Goal: Task Accomplishment & Management: Use online tool/utility

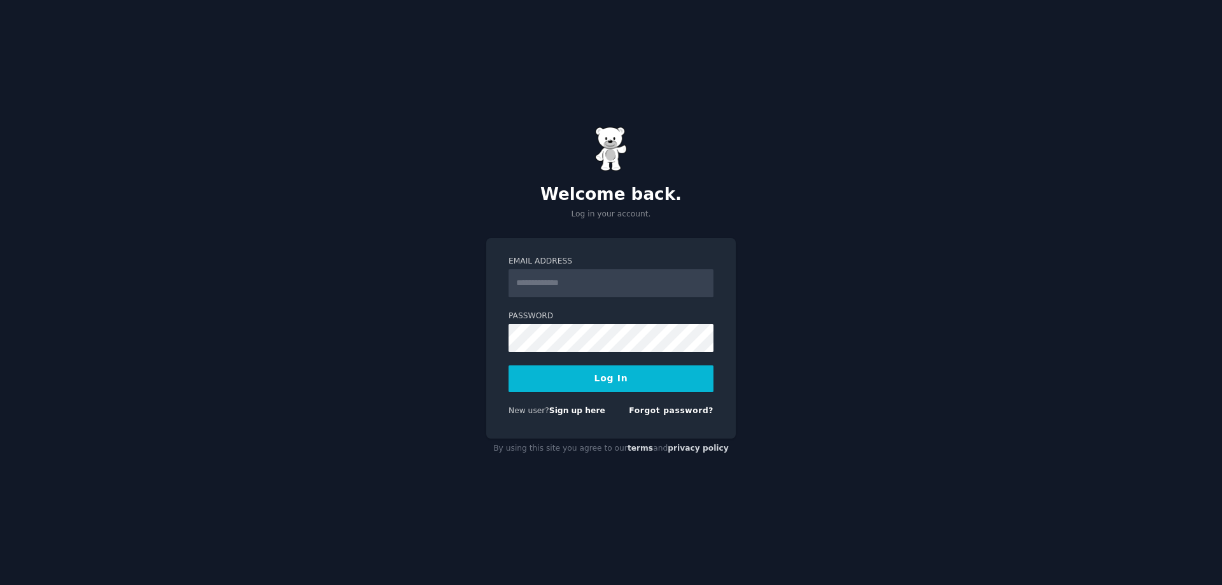
drag, startPoint x: 613, startPoint y: 380, endPoint x: 624, endPoint y: 299, distance: 82.2
click at [624, 299] on form "Email Address Password Log In New user? Sign up here Forgot password?" at bounding box center [611, 338] width 205 height 165
click at [615, 278] on input "Email Address" at bounding box center [611, 283] width 205 height 28
type input "**********"
click at [416, 333] on div "**********" at bounding box center [611, 292] width 1222 height 585
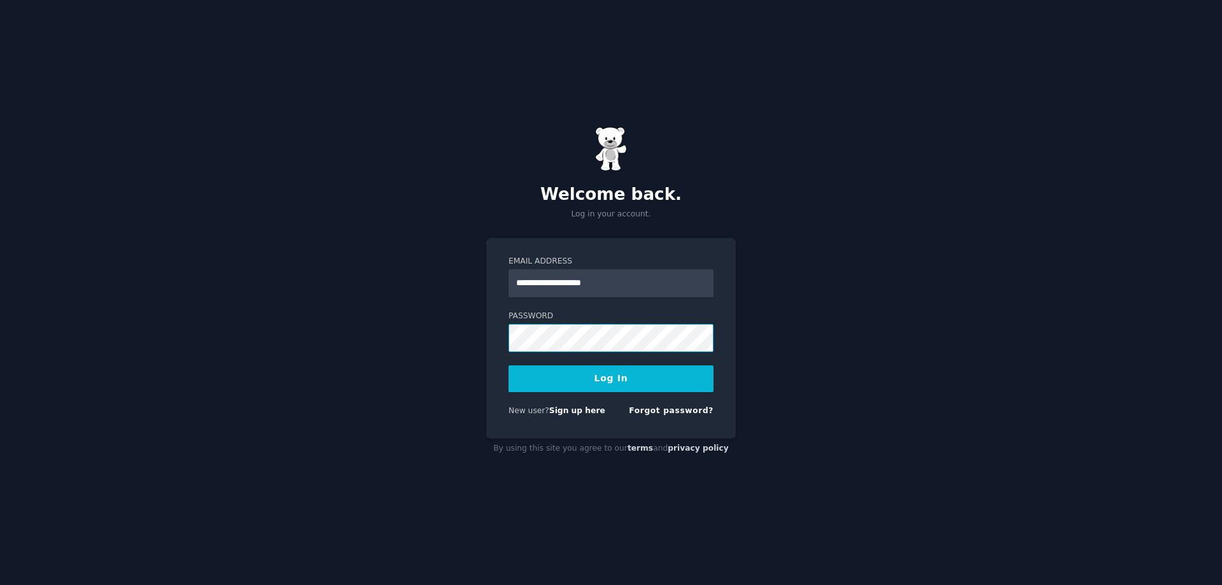
click at [509, 365] on button "Log In" at bounding box center [611, 378] width 205 height 27
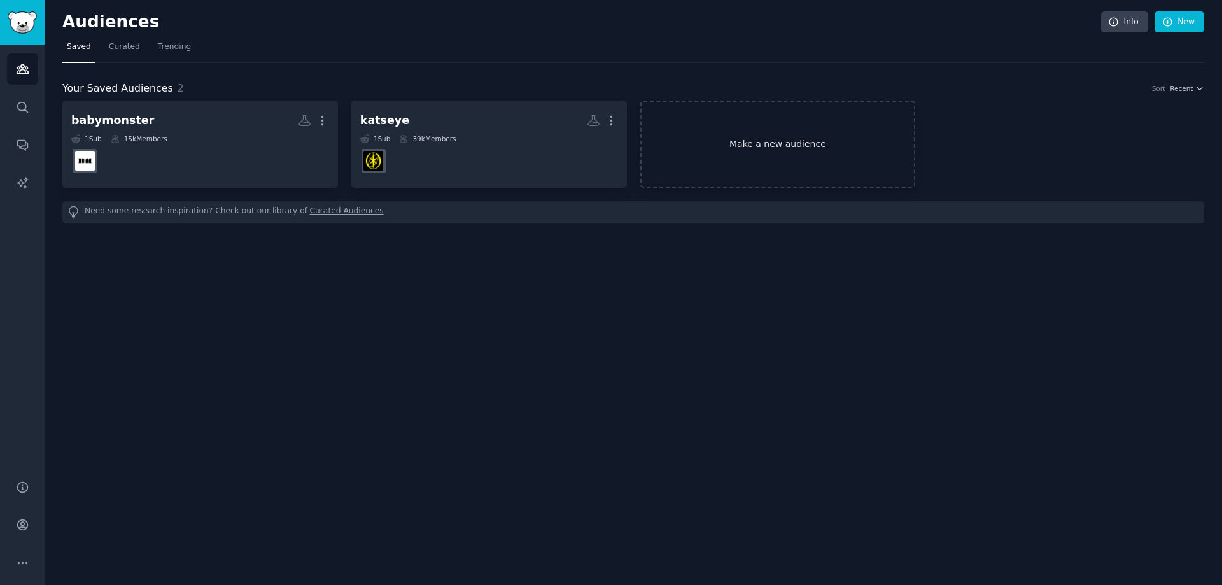
click at [731, 128] on link "Make a new audience" at bounding box center [778, 144] width 276 height 87
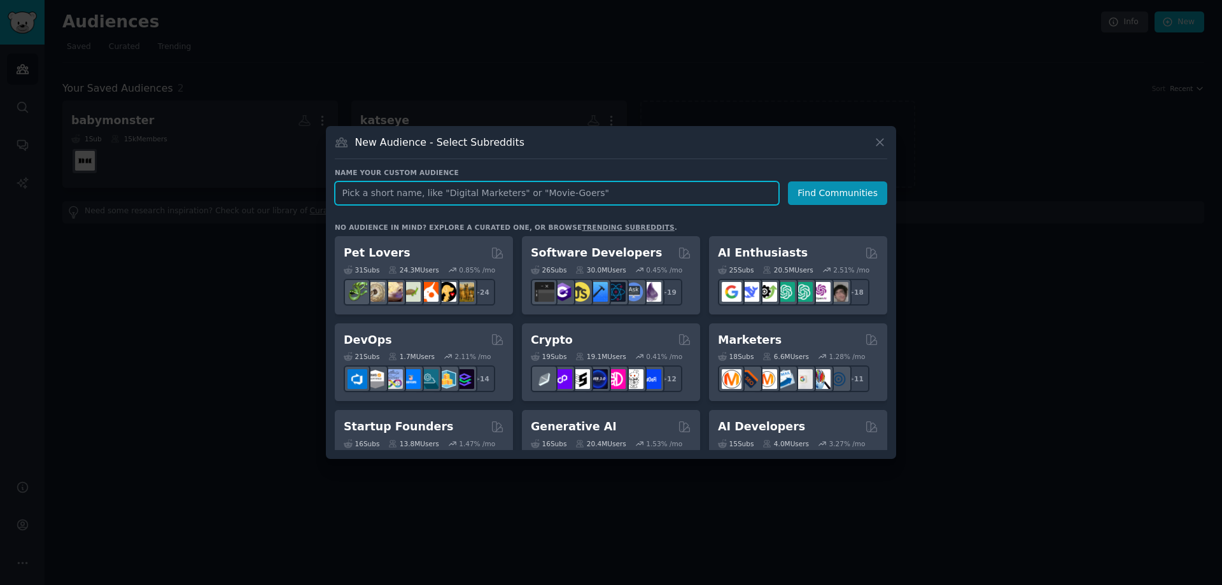
click at [607, 187] on input "text" at bounding box center [557, 193] width 444 height 24
type input "ㅠ"
type input "blackpink"
click button "Find Communities" at bounding box center [837, 193] width 99 height 24
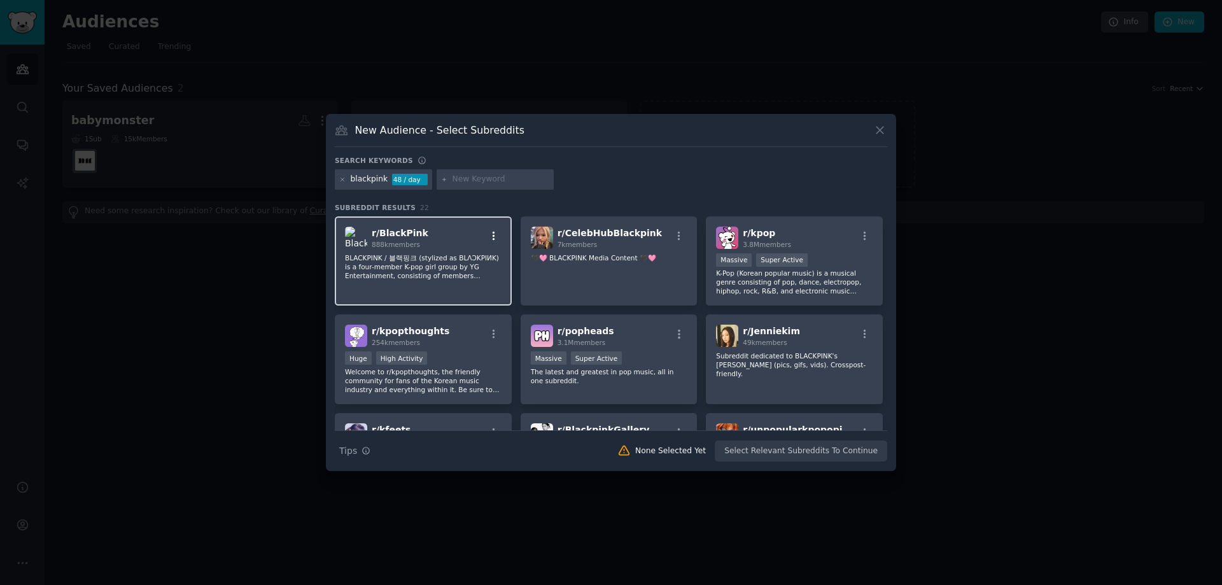
click at [494, 234] on icon "button" at bounding box center [493, 235] width 11 height 11
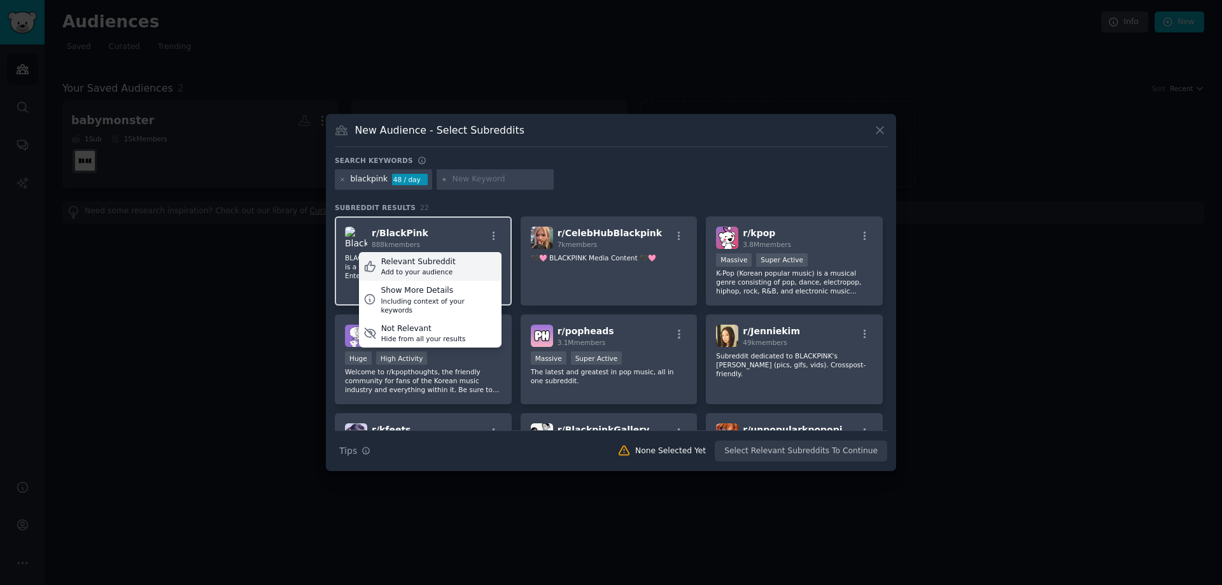
click at [448, 264] on div "Relevant Subreddit Add to your audience" at bounding box center [430, 266] width 143 height 29
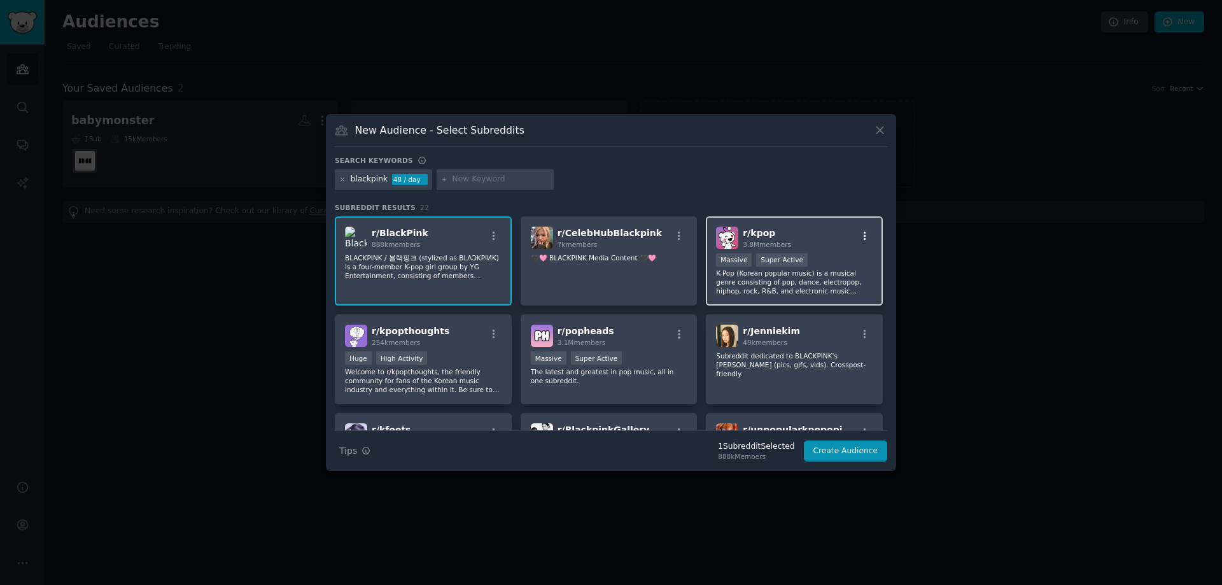
click at [862, 234] on icon "button" at bounding box center [864, 235] width 11 height 11
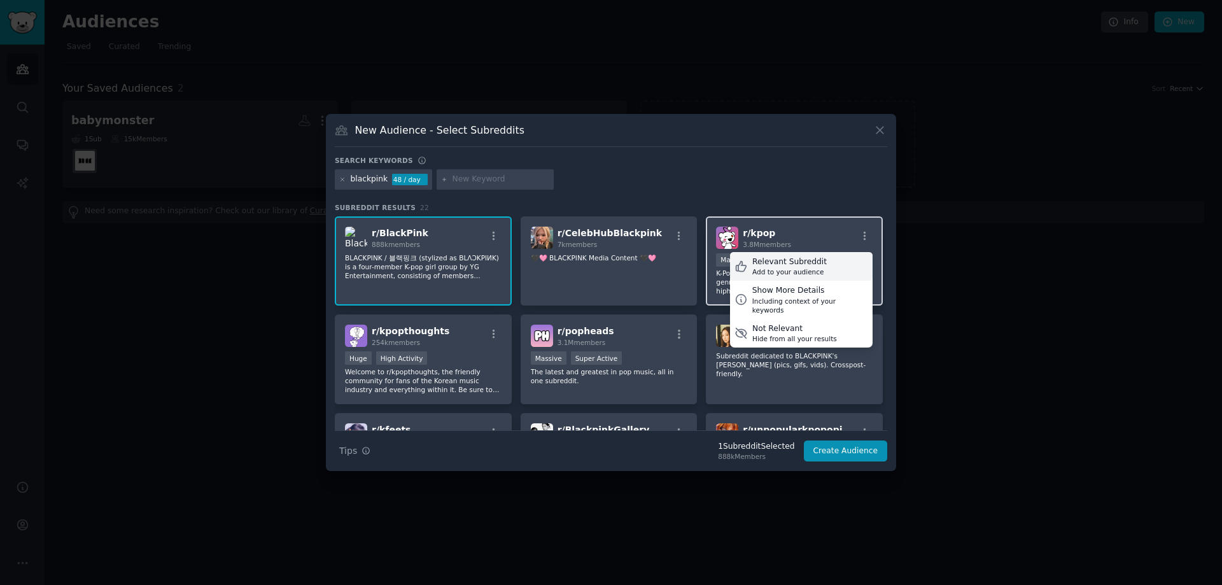
click at [804, 270] on div "Add to your audience" at bounding box center [789, 271] width 74 height 9
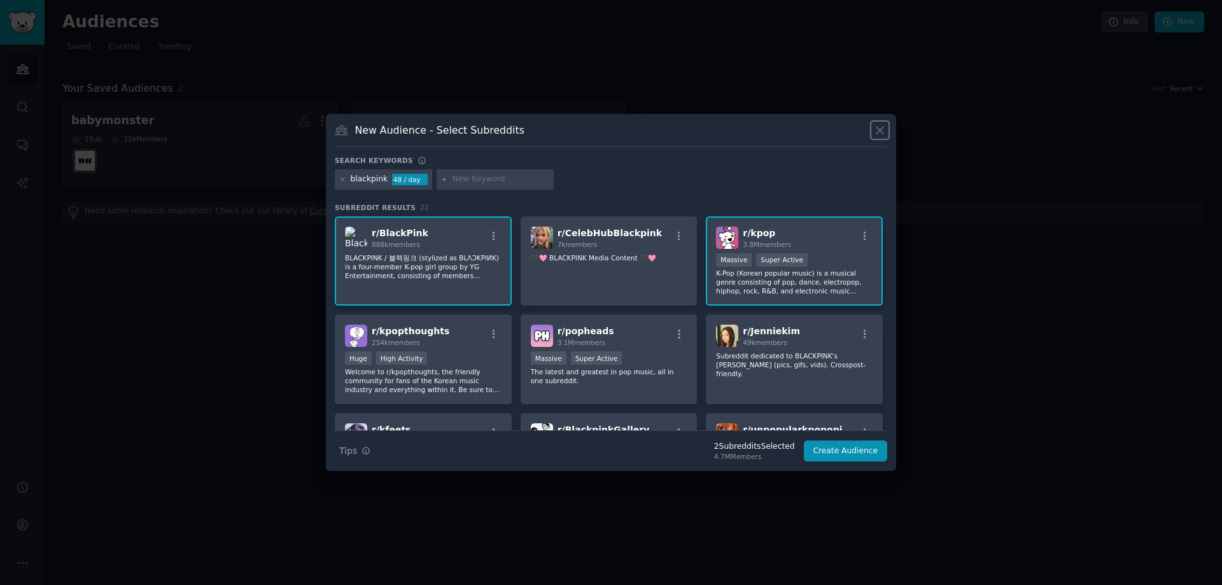
click at [880, 129] on icon at bounding box center [879, 129] width 13 height 13
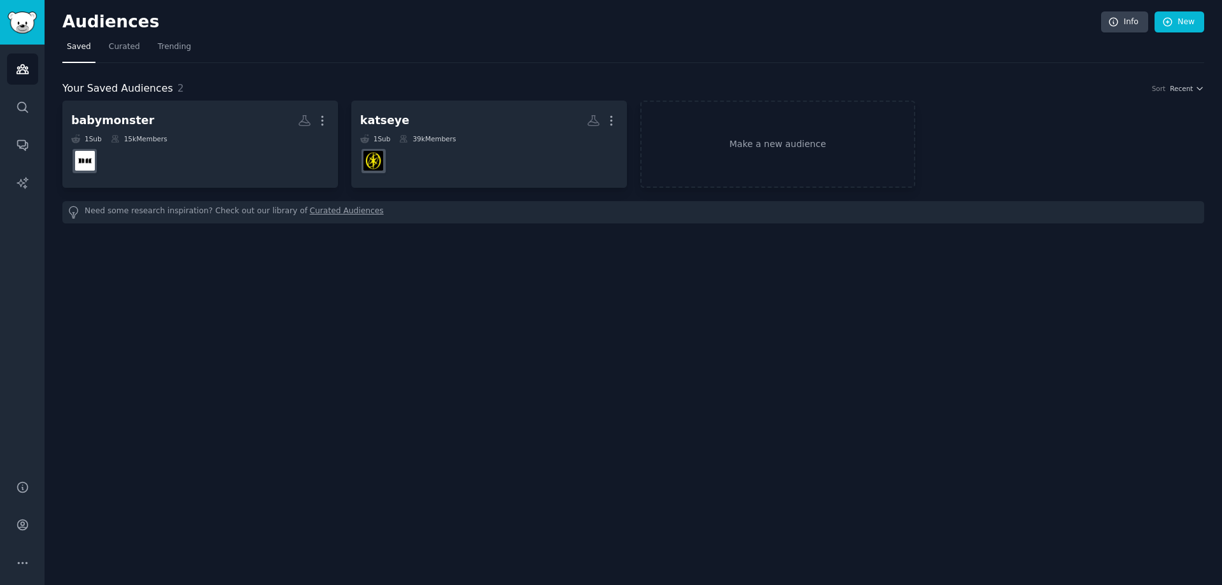
click at [830, 255] on div "Audiences Info New Saved Curated Trending Your Saved Audiences 2 Sort Recent ba…" at bounding box center [634, 292] width 1178 height 585
click at [803, 136] on link "Make a new audience" at bounding box center [778, 144] width 276 height 87
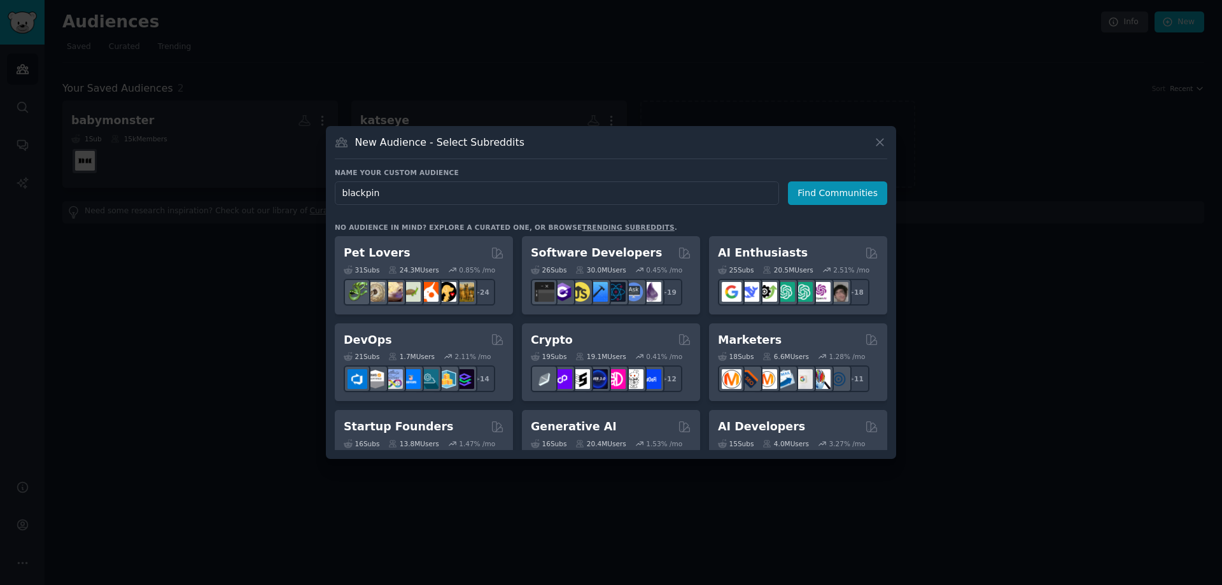
type input "blackpink"
click button "Find Communities" at bounding box center [837, 193] width 99 height 24
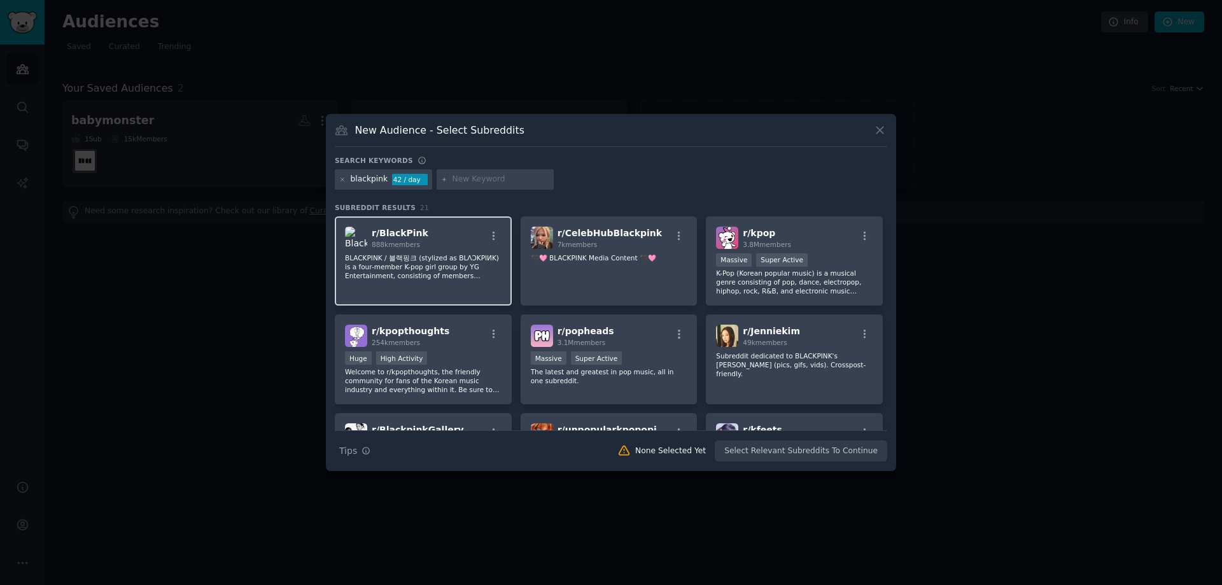
click at [442, 245] on div "r/ BlackPink 888k members" at bounding box center [423, 238] width 157 height 22
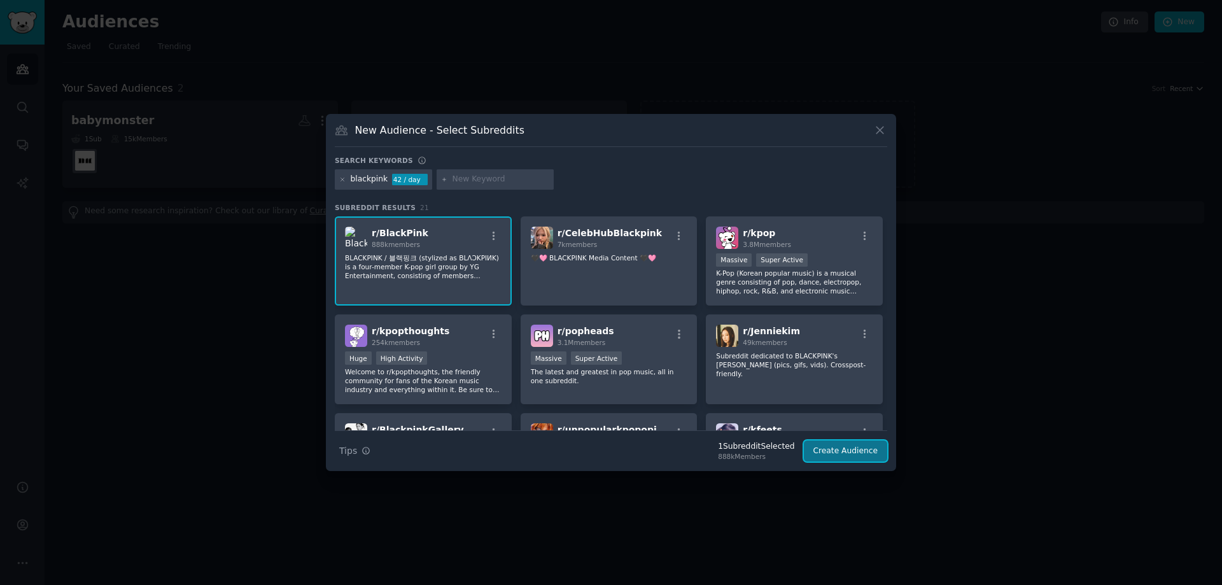
click at [822, 452] on button "Create Audience" at bounding box center [846, 451] width 84 height 22
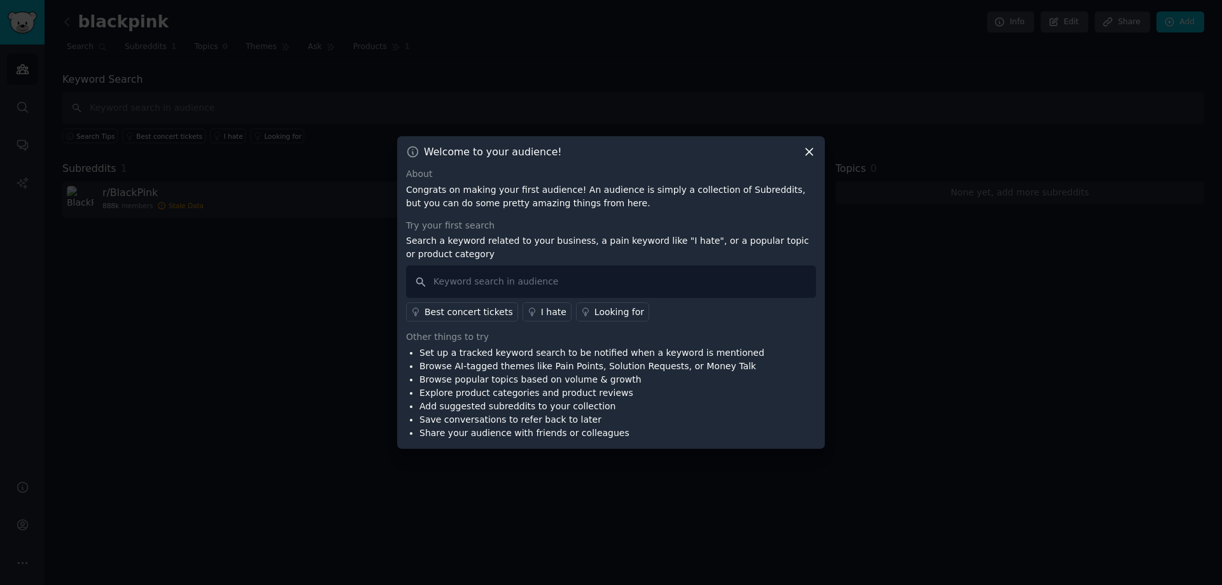
click at [806, 152] on icon at bounding box center [809, 151] width 13 height 13
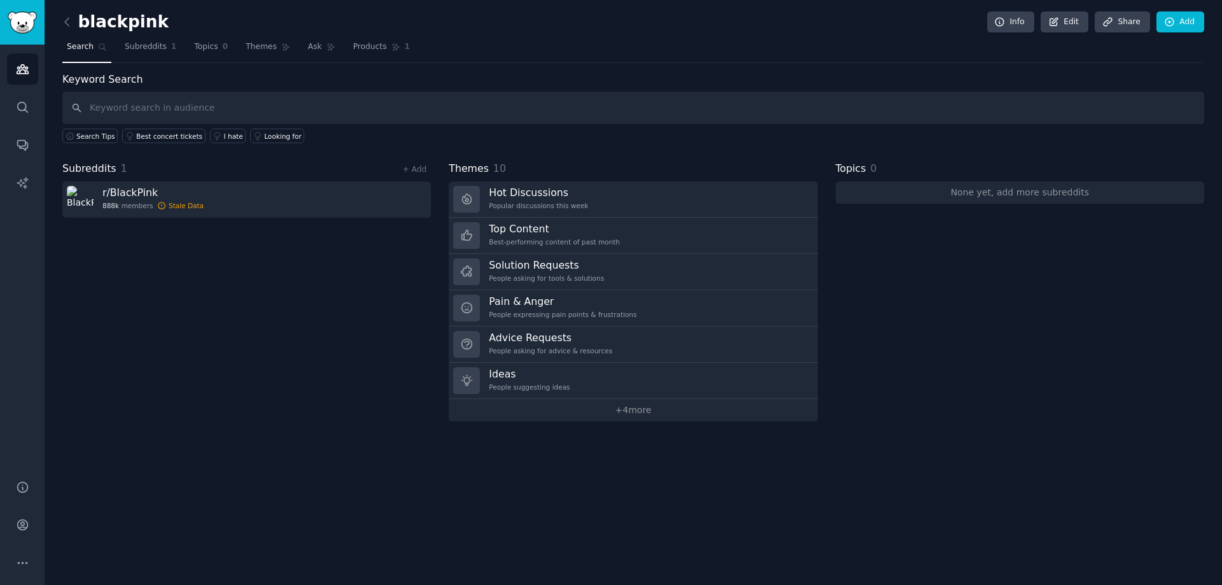
click at [303, 345] on div "Subreddits 1 + Add r/ BlackPink 888k members Stale Data" at bounding box center [246, 291] width 369 height 260
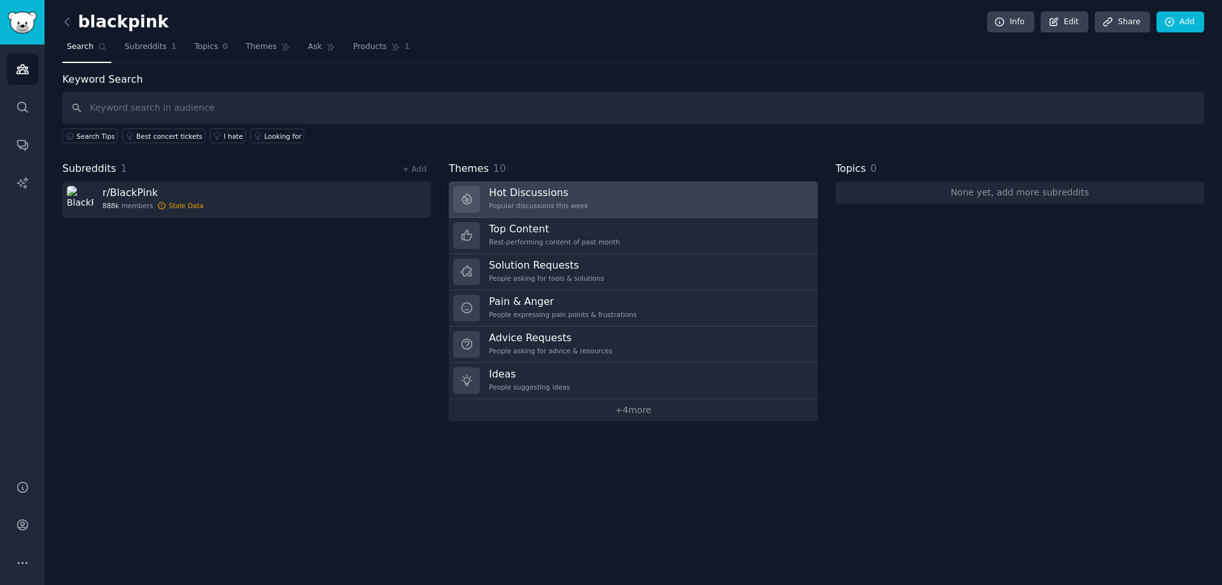
click at [566, 200] on div "Hot Discussions Popular discussions this week" at bounding box center [538, 199] width 99 height 27
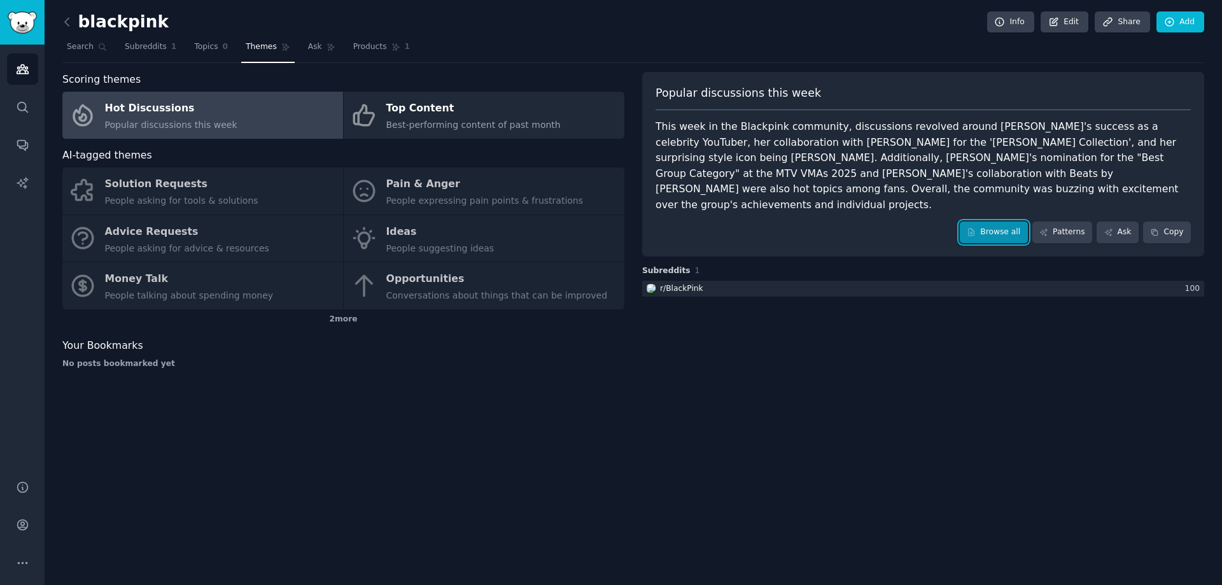
click at [985, 221] on link "Browse all" at bounding box center [994, 232] width 68 height 22
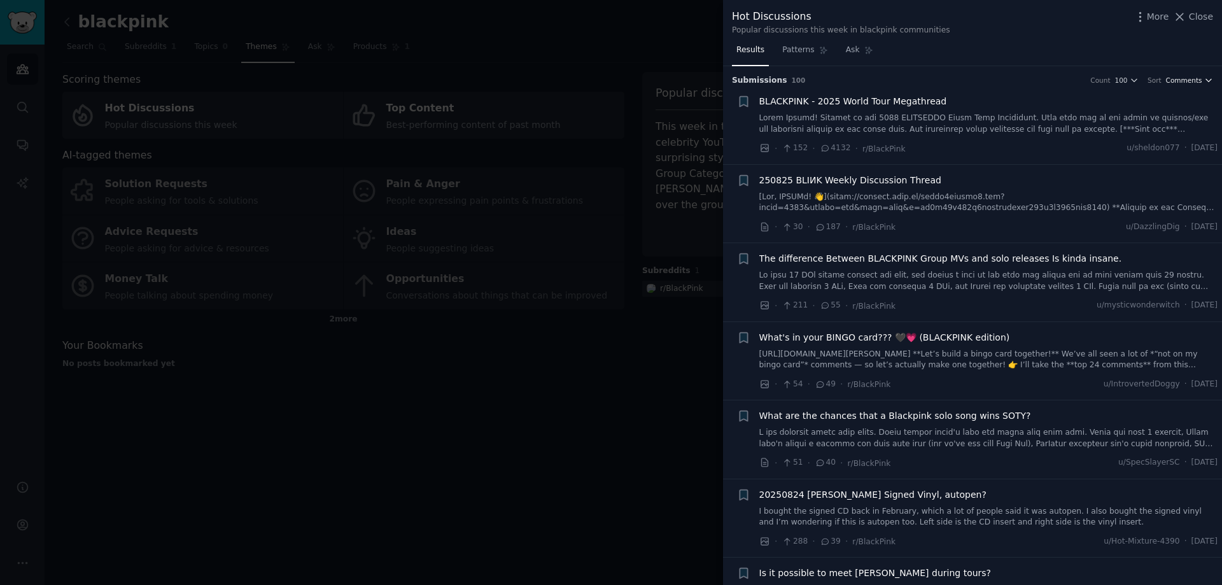
click at [1181, 76] on span "Comments" at bounding box center [1184, 80] width 36 height 9
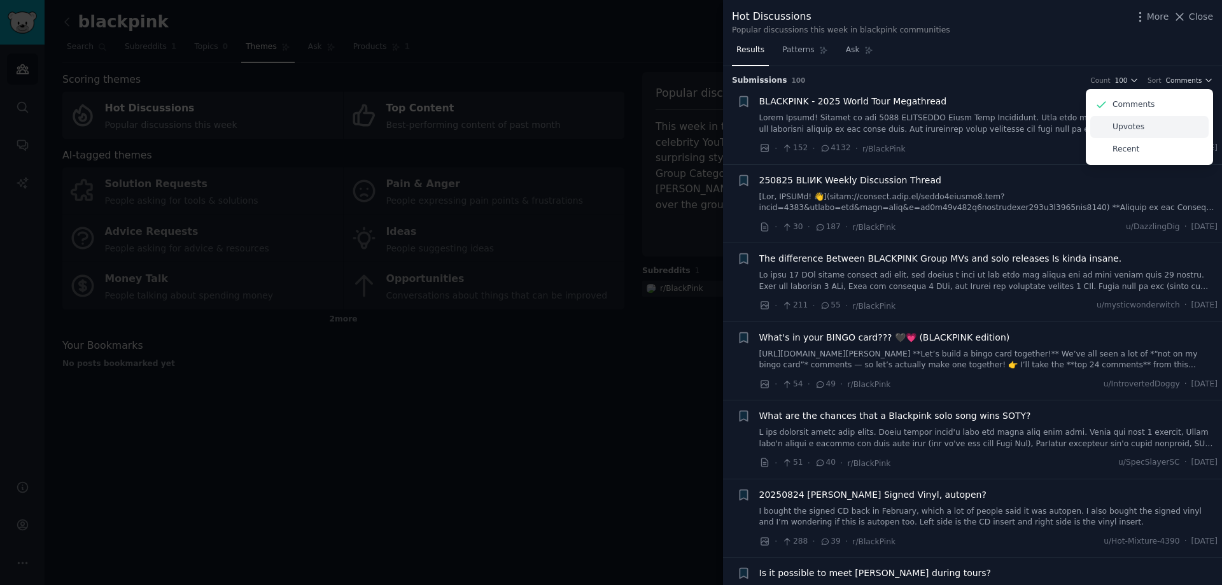
click at [1123, 129] on p "Upvotes" at bounding box center [1129, 127] width 32 height 11
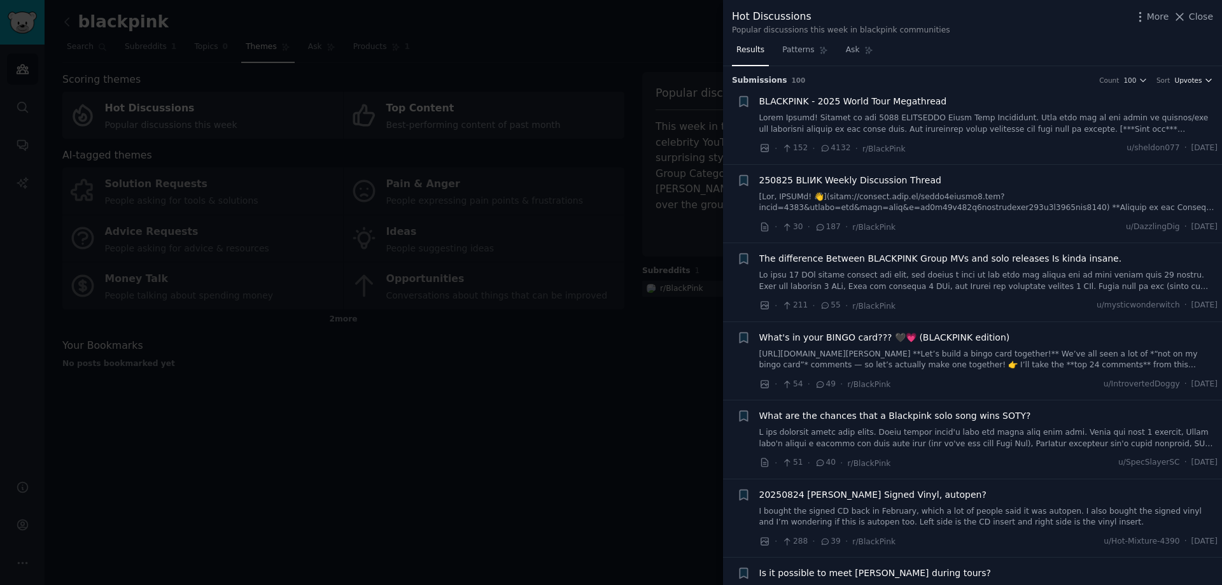
click at [1197, 80] on span "Upvotes" at bounding box center [1187, 80] width 27 height 9
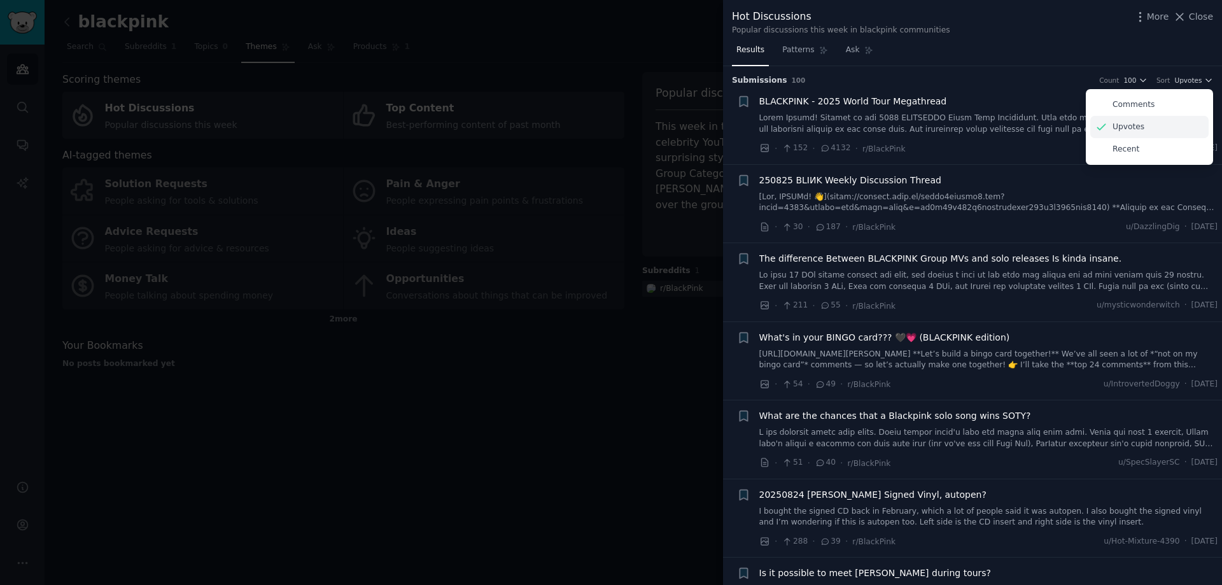
click at [1143, 128] on div "Upvotes" at bounding box center [1149, 127] width 118 height 22
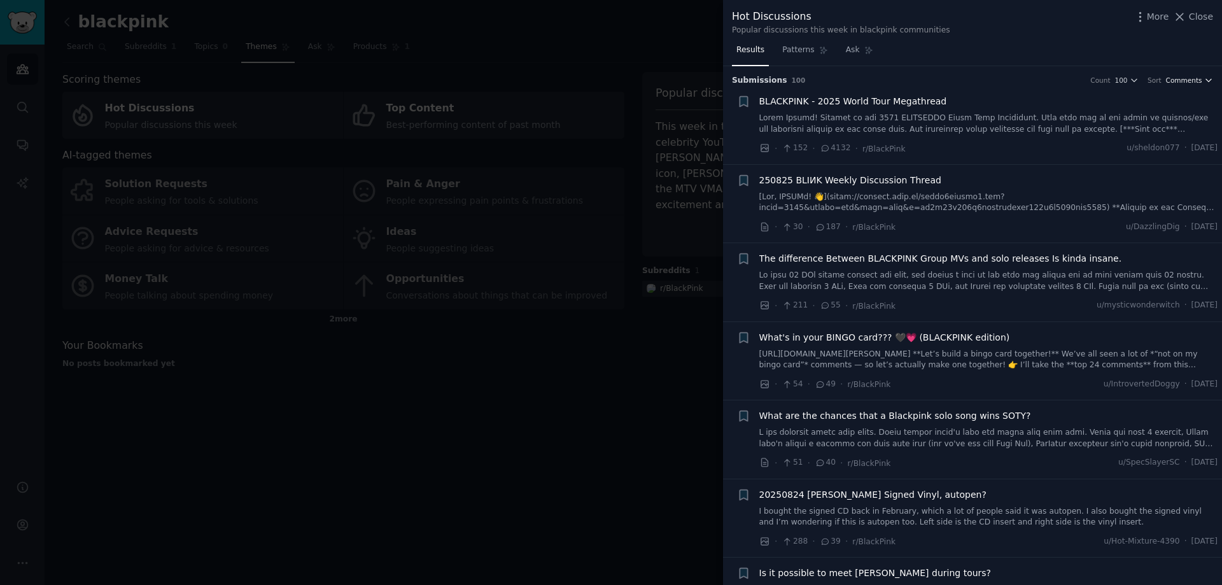
click at [1195, 78] on span "Comments" at bounding box center [1184, 80] width 36 height 9
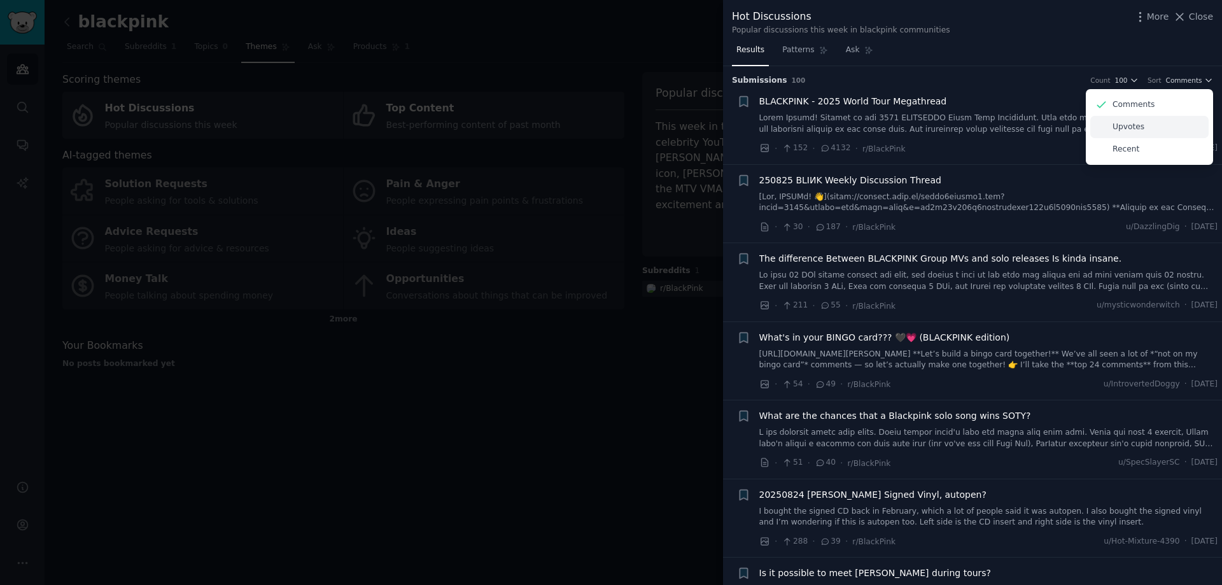
click at [1144, 125] on div "Upvotes" at bounding box center [1149, 127] width 118 height 22
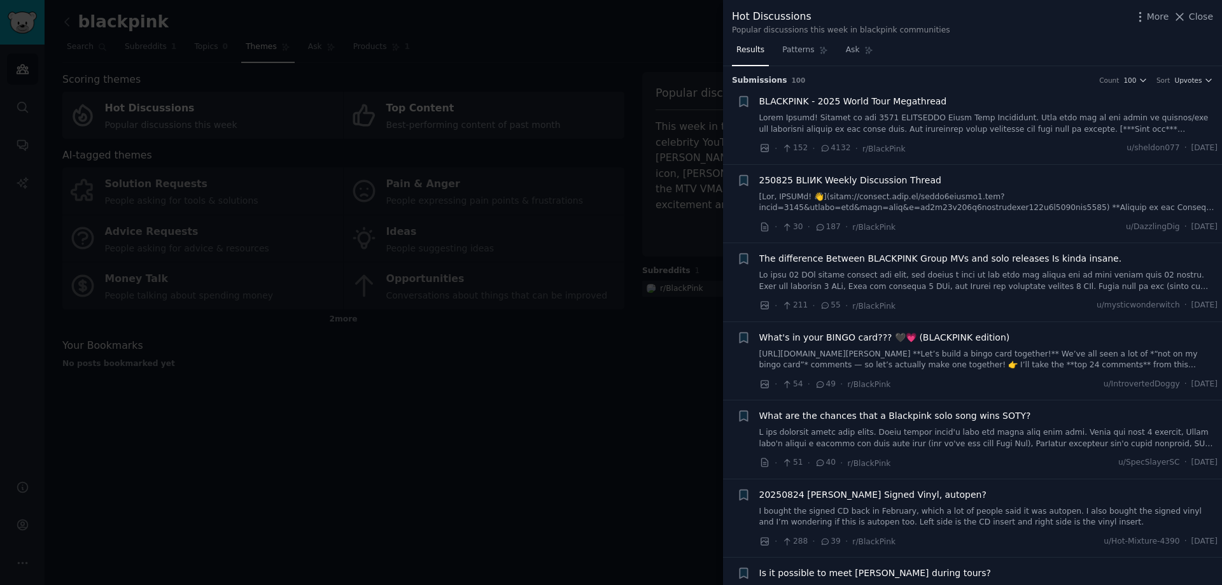
click at [481, 397] on div at bounding box center [611, 292] width 1222 height 585
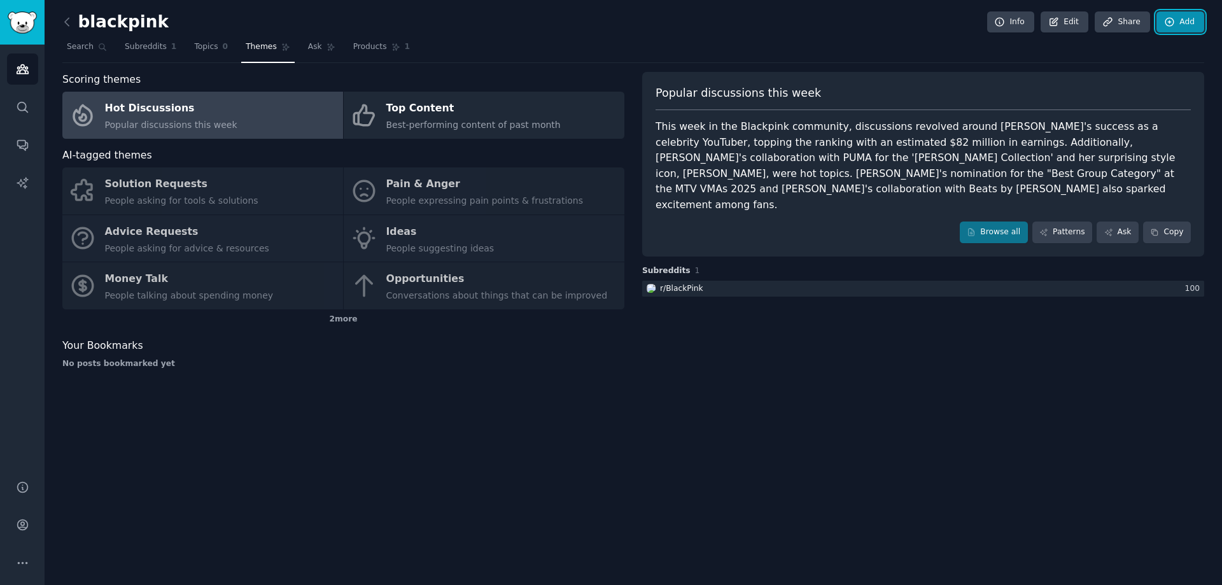
click at [1185, 19] on link "Add" at bounding box center [1180, 22] width 48 height 22
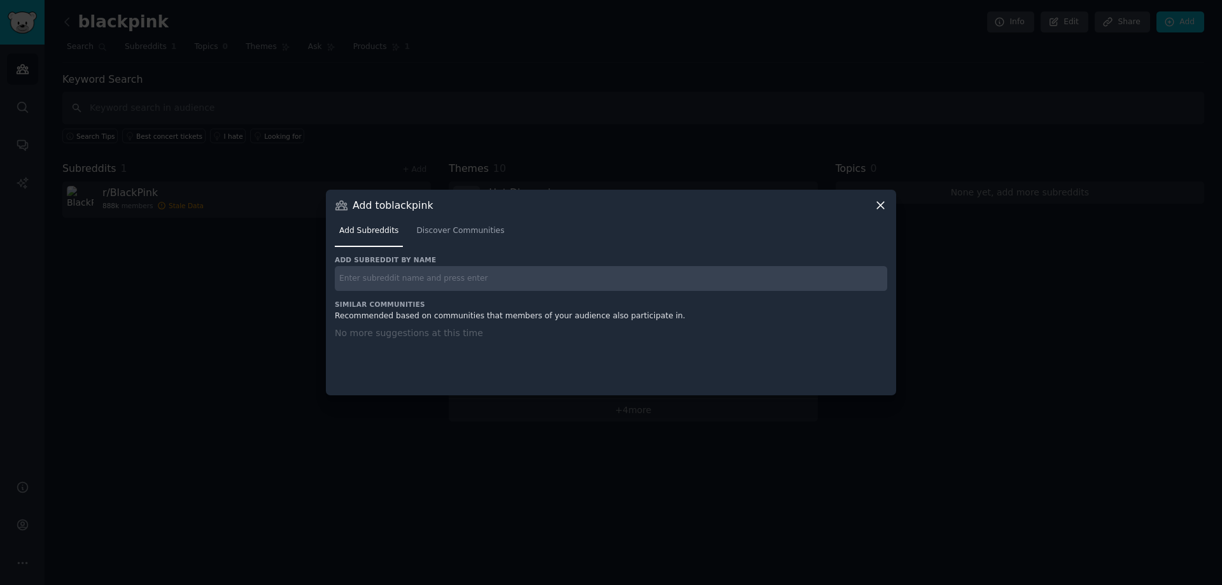
click at [878, 202] on icon at bounding box center [880, 205] width 13 height 13
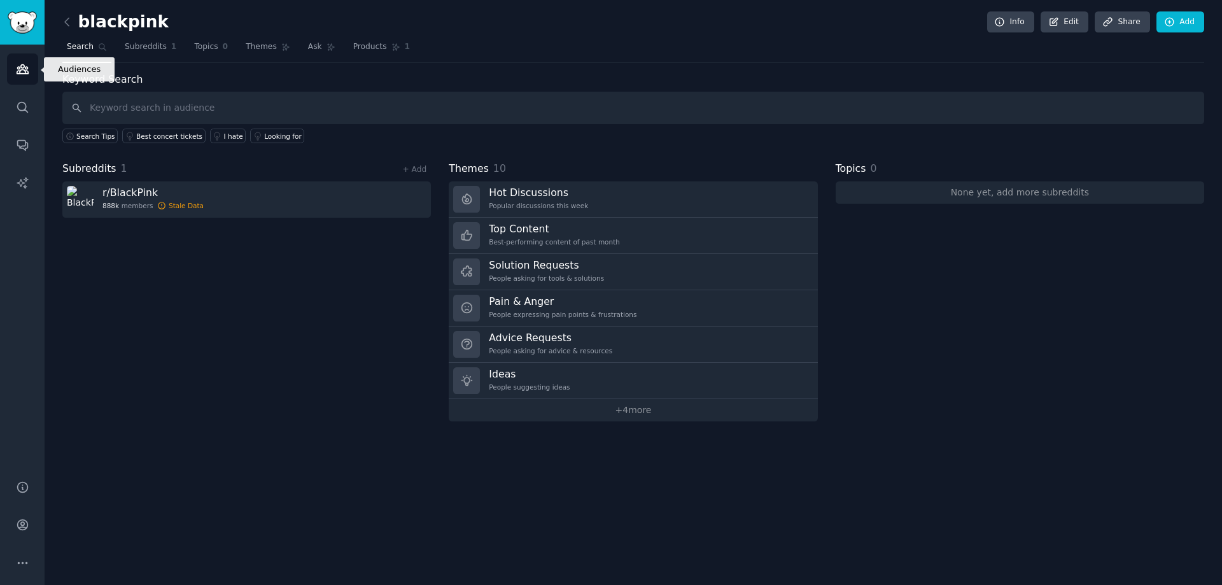
click at [29, 69] on link "Audiences" at bounding box center [22, 68] width 31 height 31
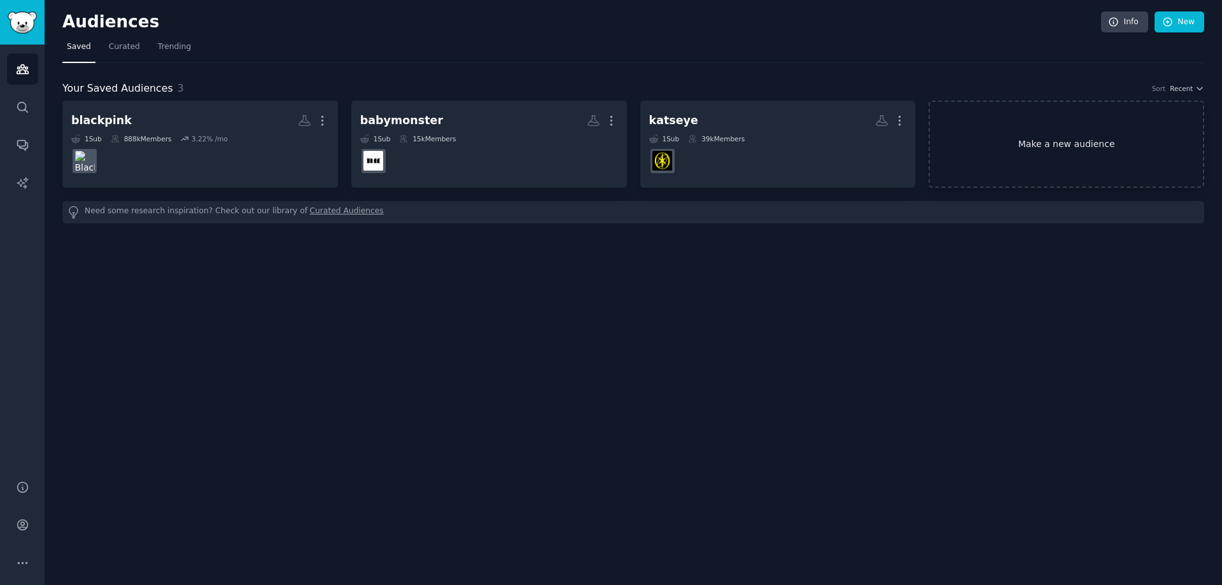
click at [1009, 139] on link "Make a new audience" at bounding box center [1067, 144] width 276 height 87
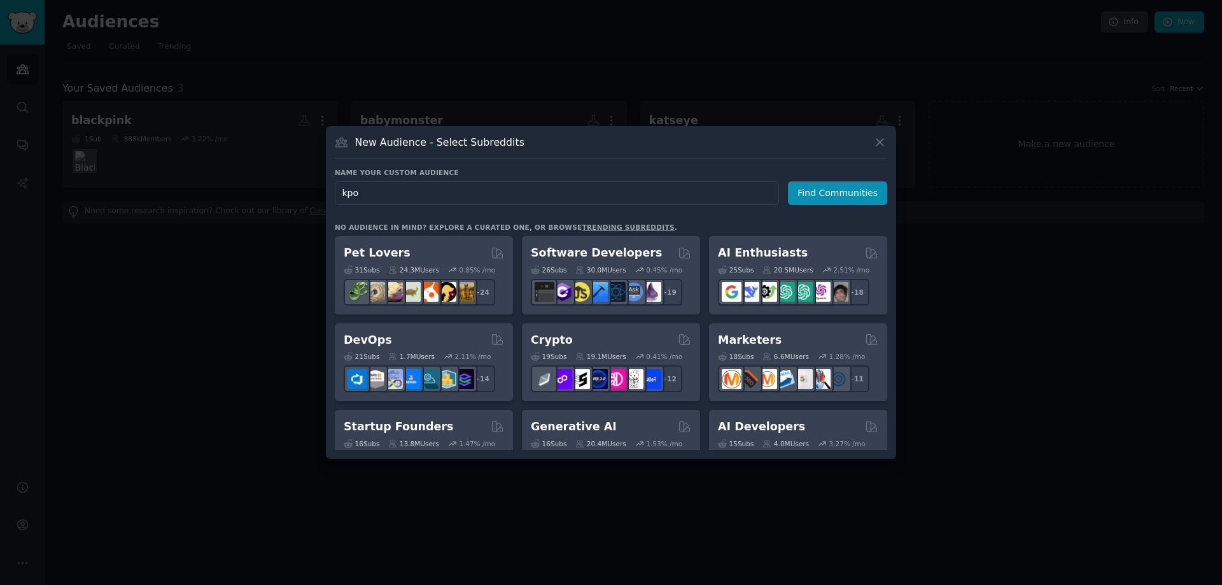
type input "kpop"
click button "Find Communities" at bounding box center [837, 193] width 99 height 24
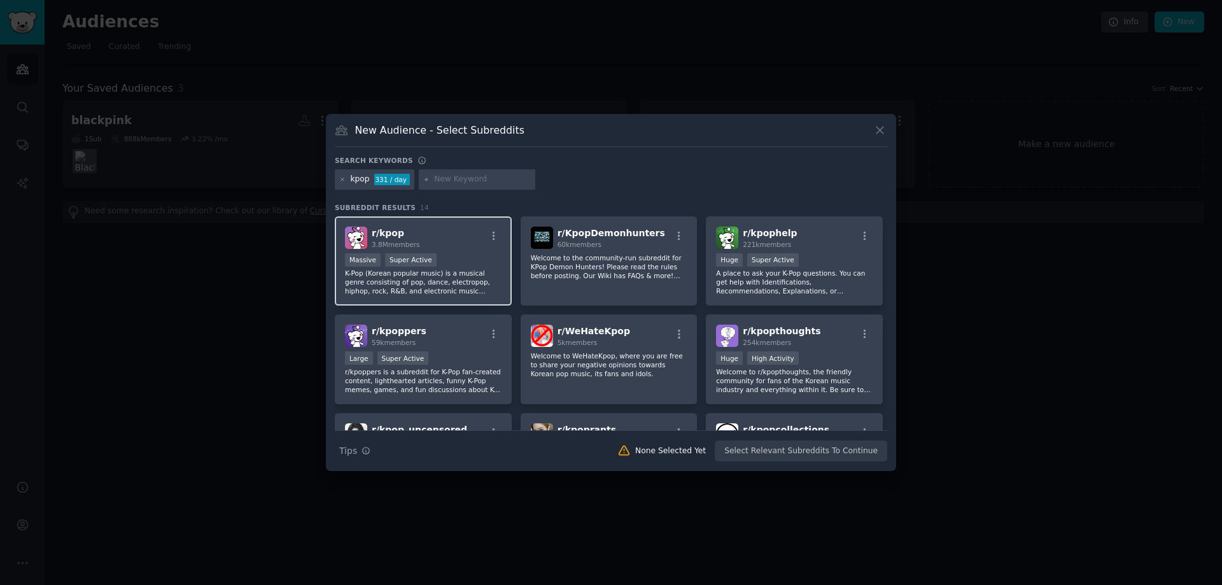
click at [455, 256] on div "Massive Super Active" at bounding box center [423, 261] width 157 height 16
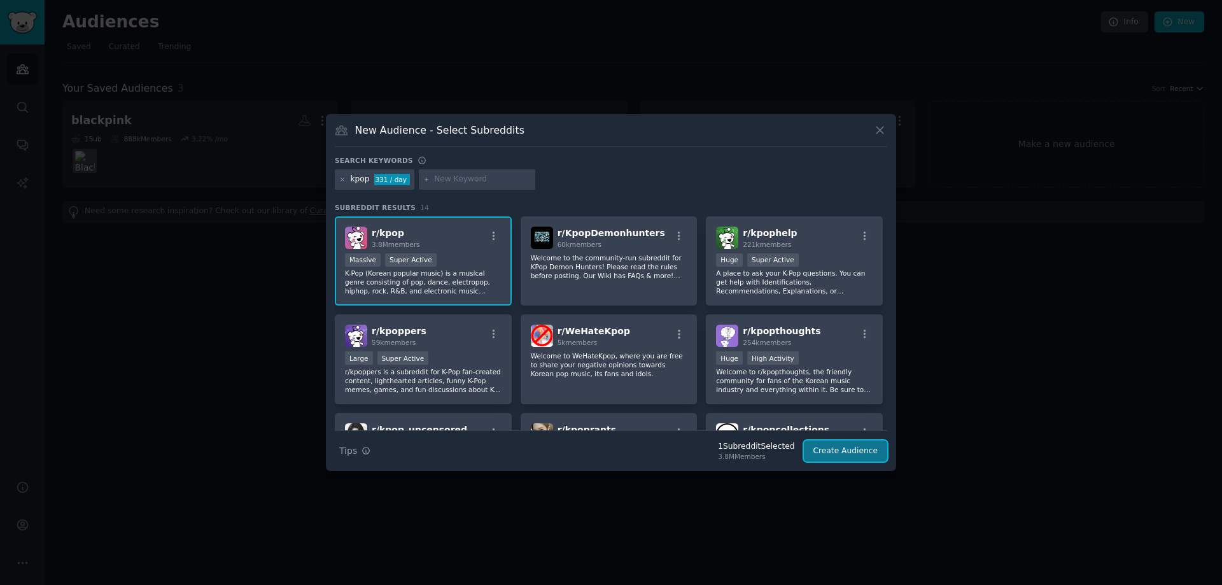
click at [834, 444] on button "Create Audience" at bounding box center [846, 451] width 84 height 22
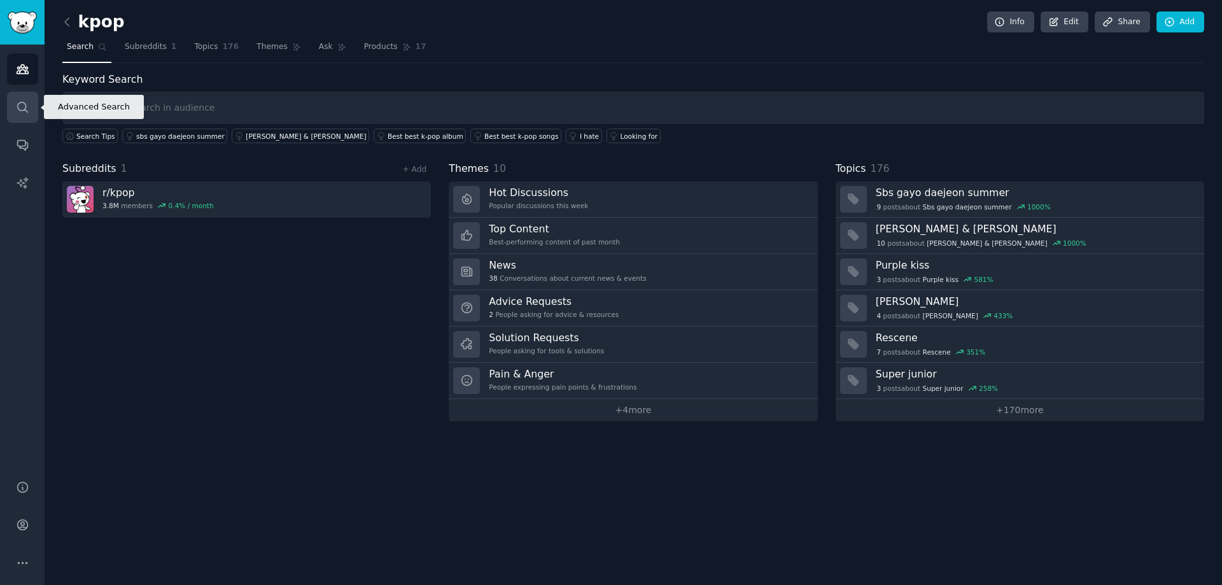
click at [23, 96] on link "Search" at bounding box center [22, 107] width 31 height 31
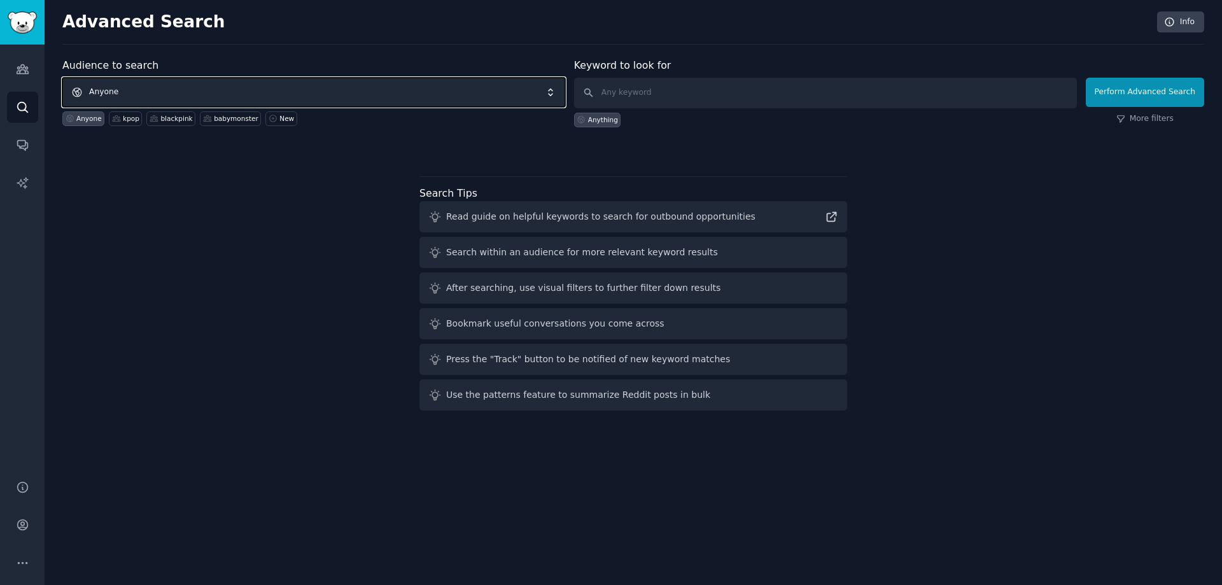
click at [407, 95] on span "Anyone" at bounding box center [313, 92] width 503 height 29
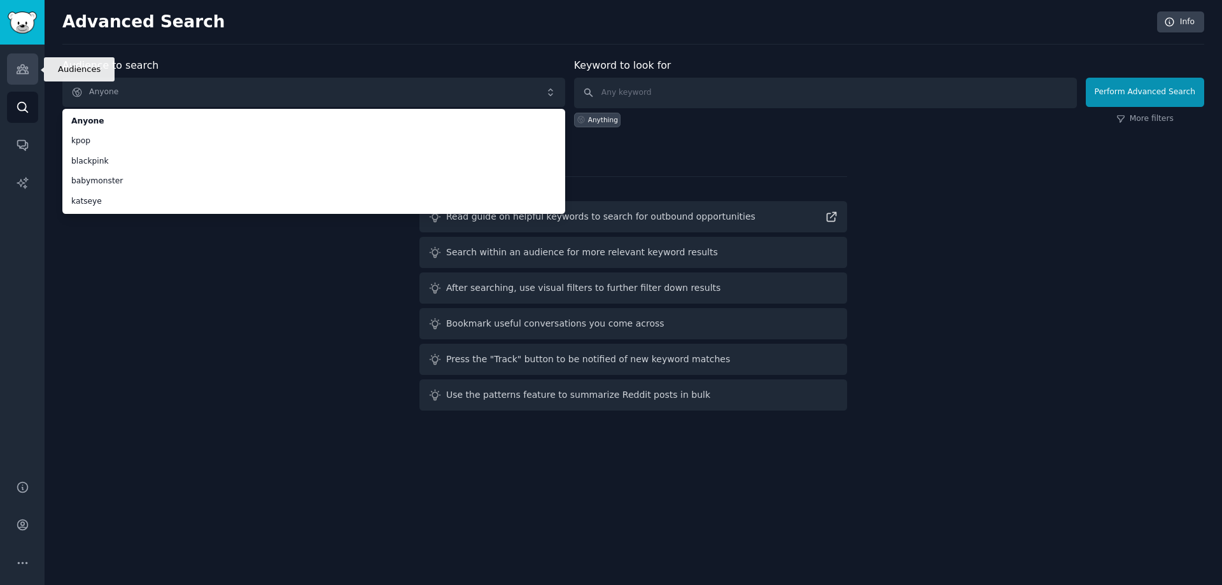
click at [25, 69] on icon "Sidebar" at bounding box center [22, 69] width 11 height 9
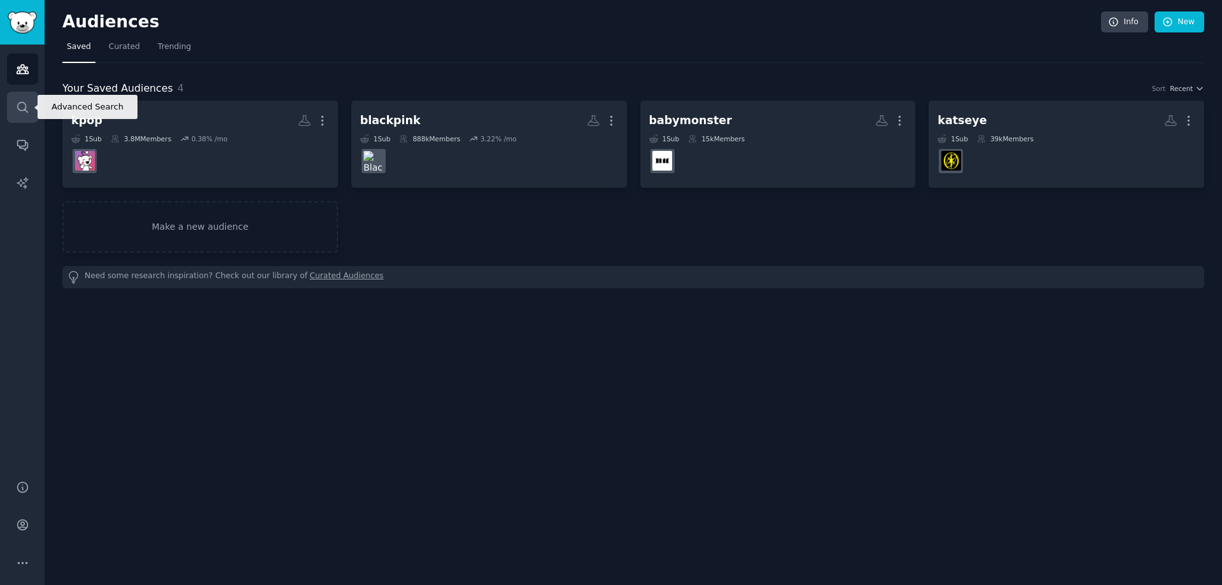
click at [24, 102] on icon "Sidebar" at bounding box center [22, 107] width 10 height 10
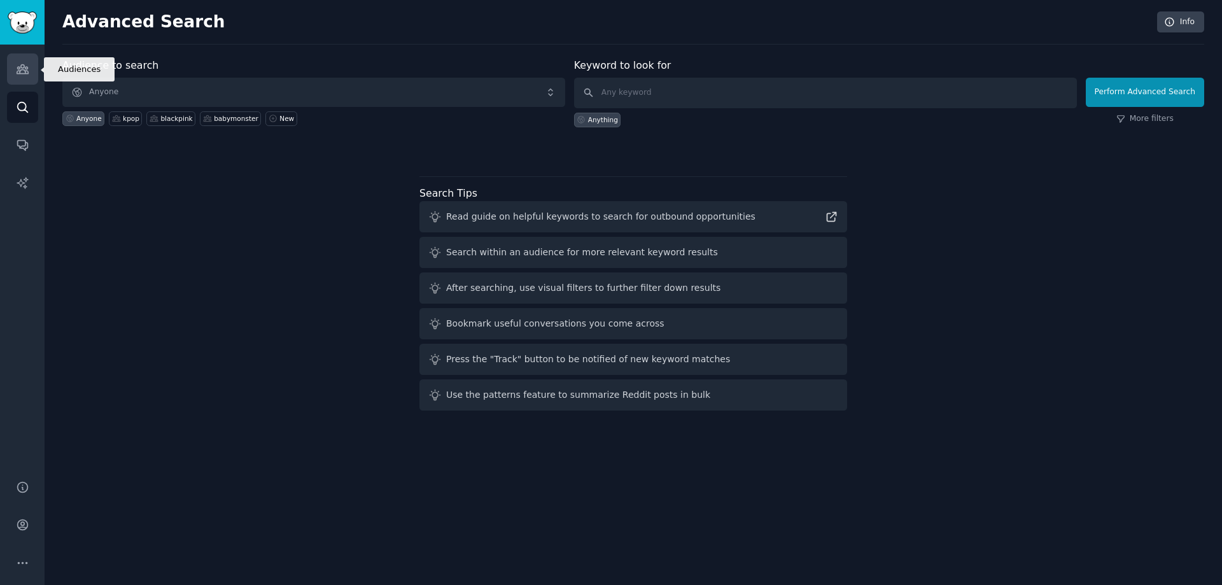
click at [7, 73] on link "Audiences" at bounding box center [22, 68] width 31 height 31
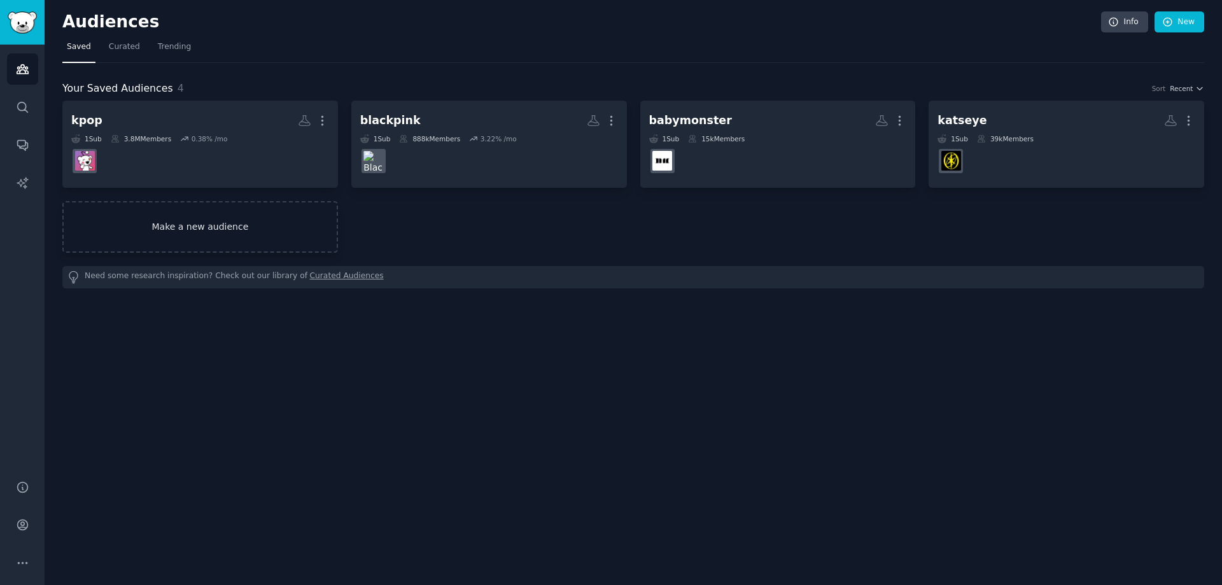
click at [188, 228] on link "Make a new audience" at bounding box center [200, 227] width 276 height 52
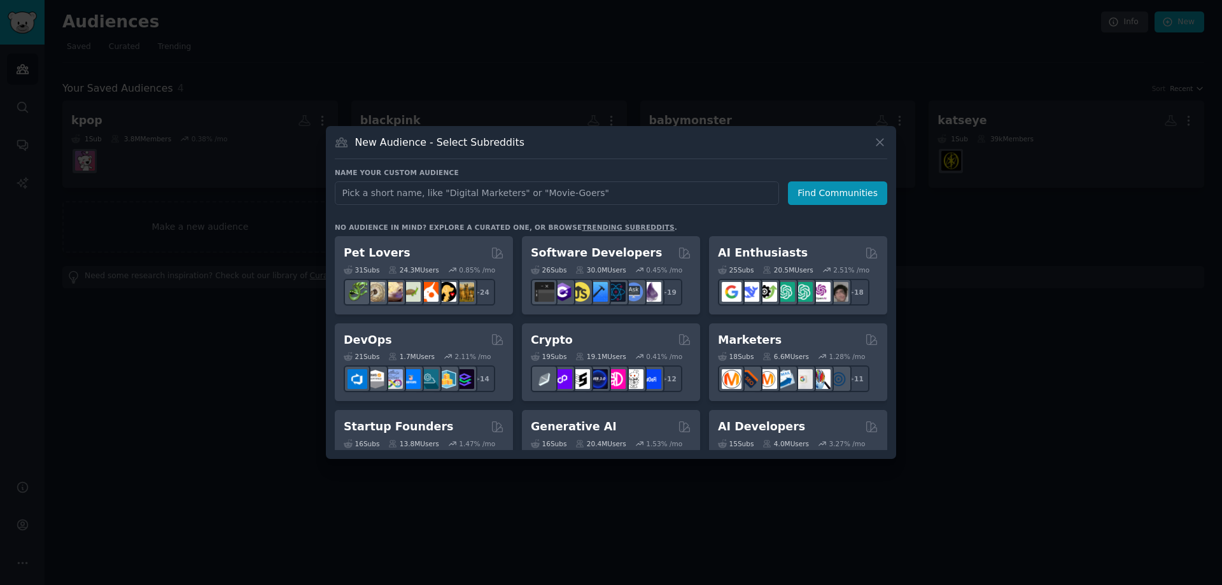
click at [609, 196] on input "text" at bounding box center [557, 193] width 444 height 24
type input "bts"
click at [829, 195] on button "Find Communities" at bounding box center [837, 193] width 99 height 24
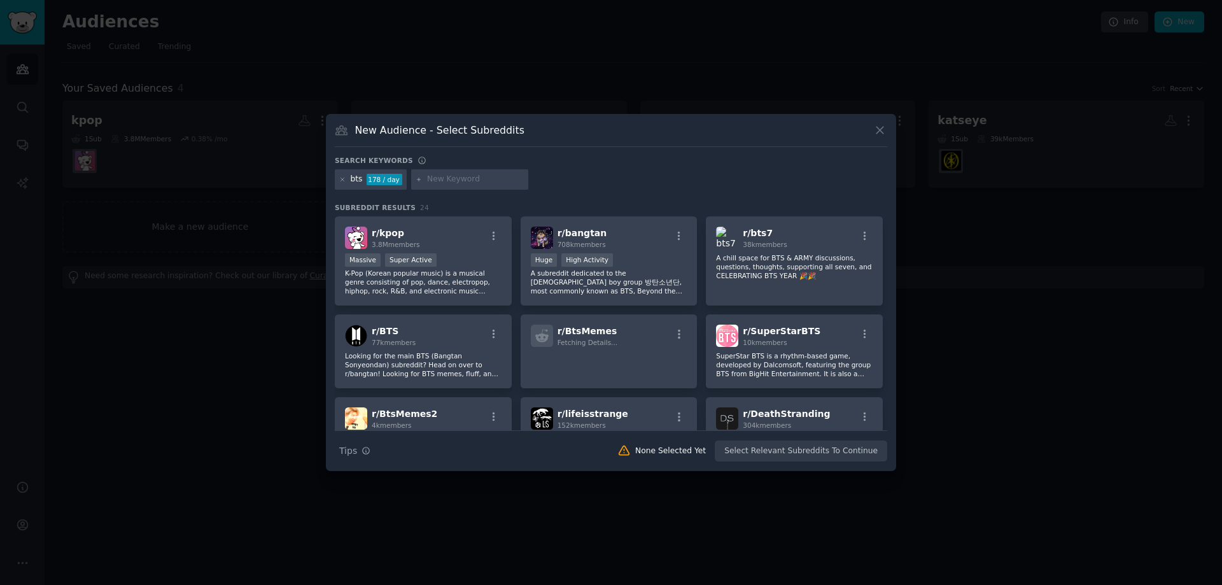
click at [687, 136] on div "New Audience - Select Subreddits" at bounding box center [611, 135] width 552 height 24
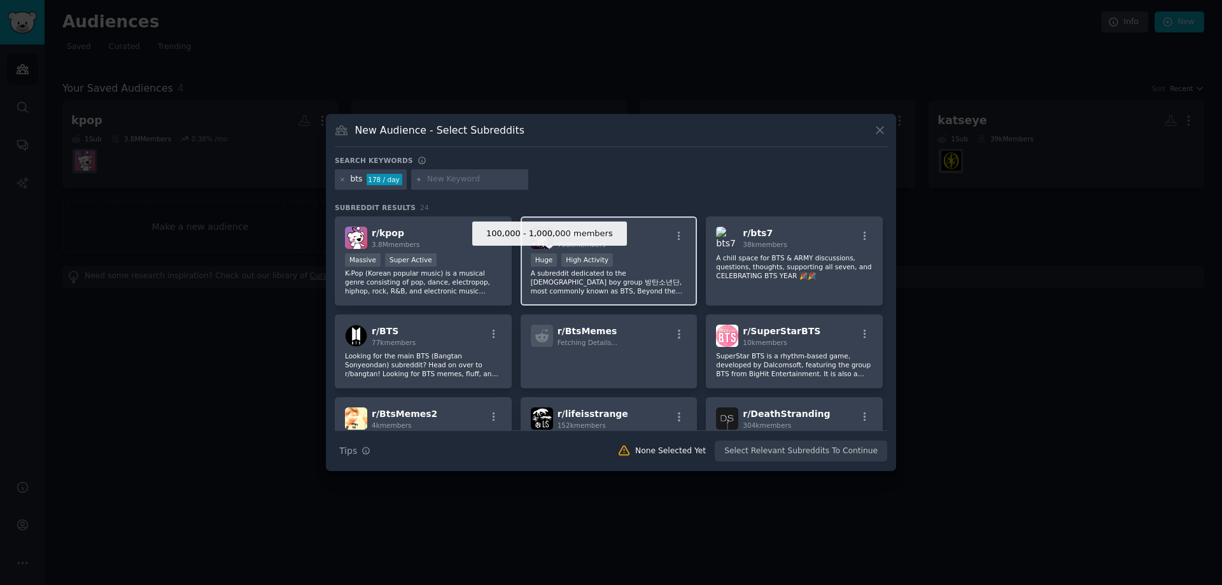
click at [533, 266] on div "Huge" at bounding box center [544, 259] width 27 height 13
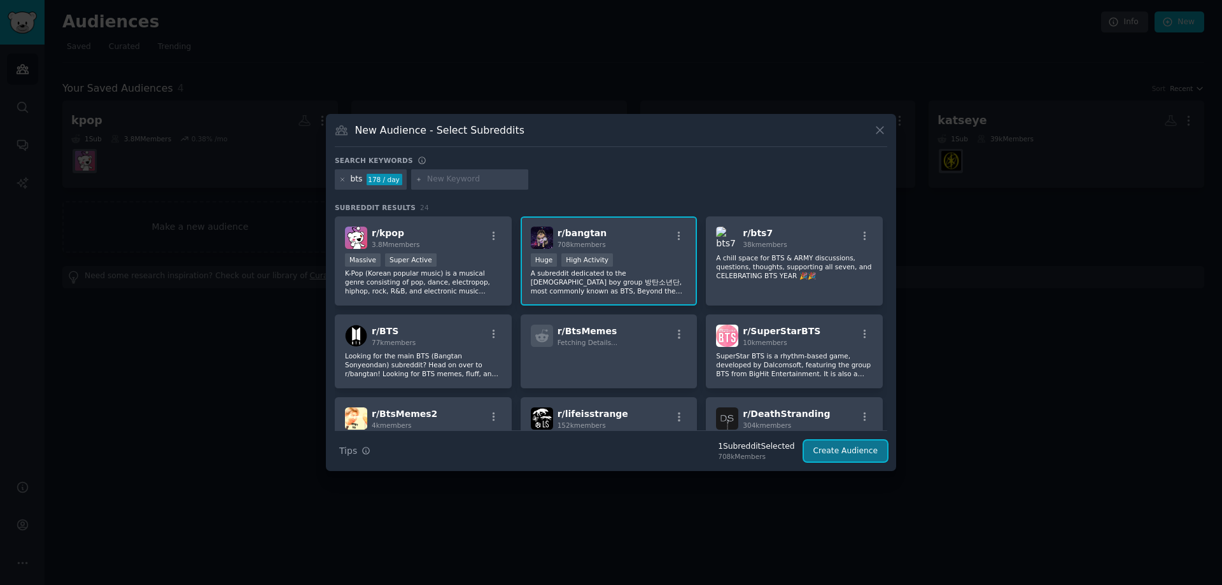
click at [836, 449] on button "Create Audience" at bounding box center [846, 451] width 84 height 22
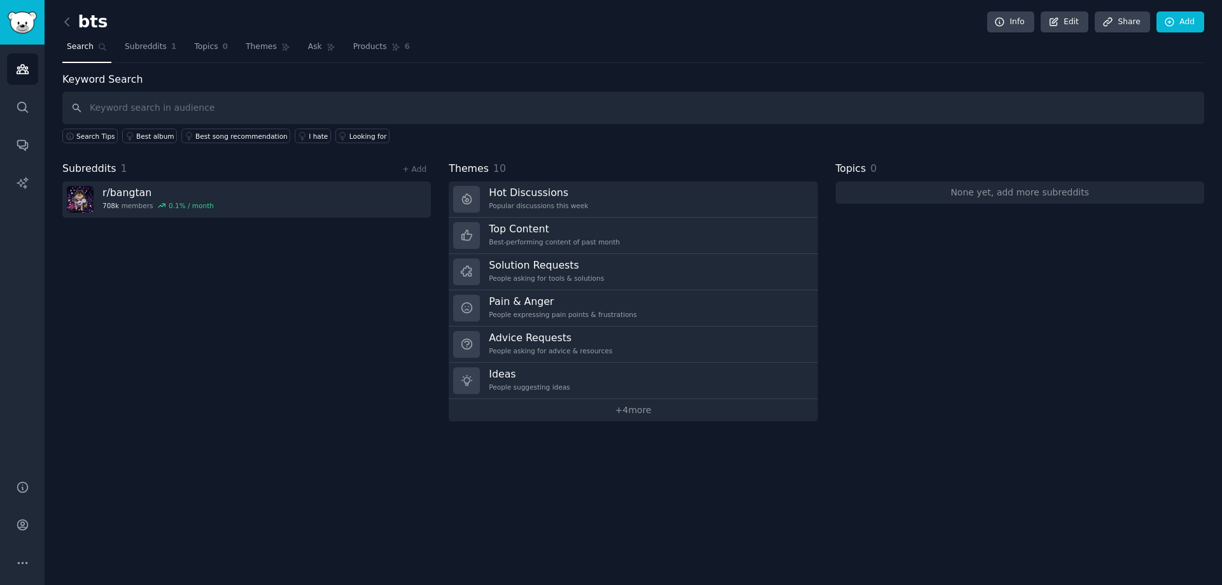
click at [281, 432] on div "bts Info Edit Share Add Search Subreddits 1 Topics 0 Themes Ask Products 6 Keyw…" at bounding box center [634, 292] width 1178 height 585
click at [29, 68] on link "Audiences" at bounding box center [22, 68] width 31 height 31
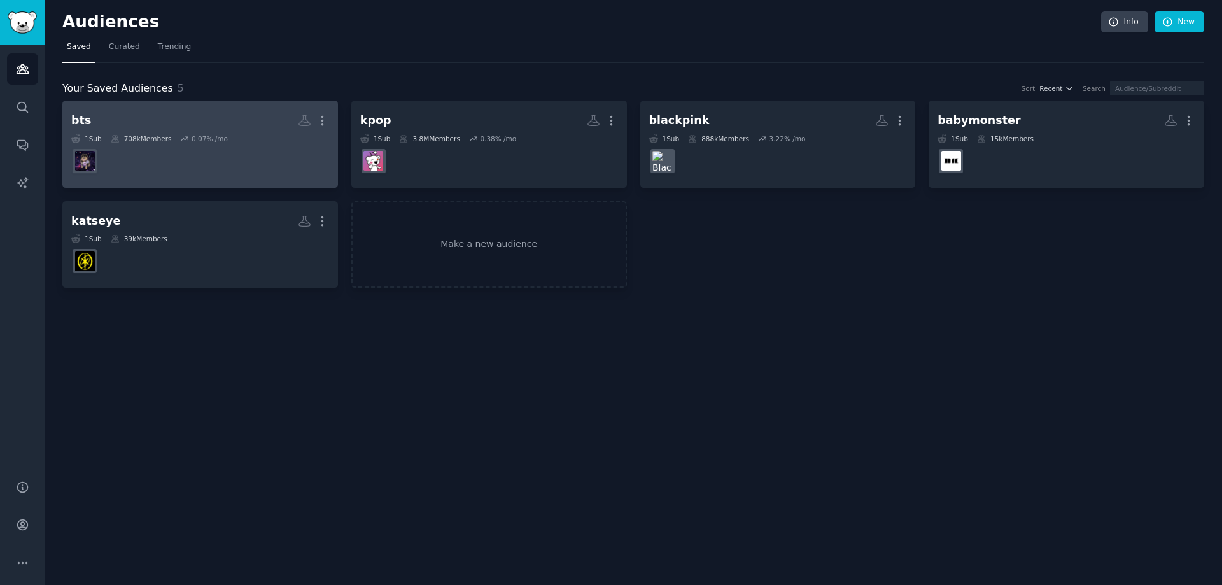
click at [144, 146] on dd "r/bangtan" at bounding box center [200, 161] width 258 height 36
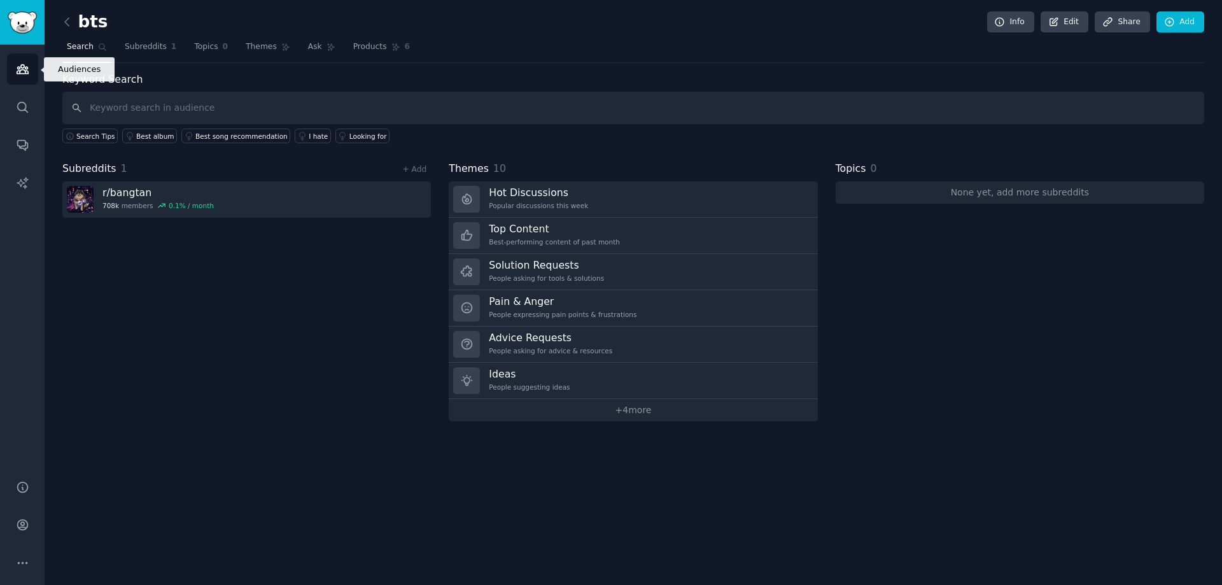
click at [22, 71] on icon "Sidebar" at bounding box center [22, 68] width 13 height 13
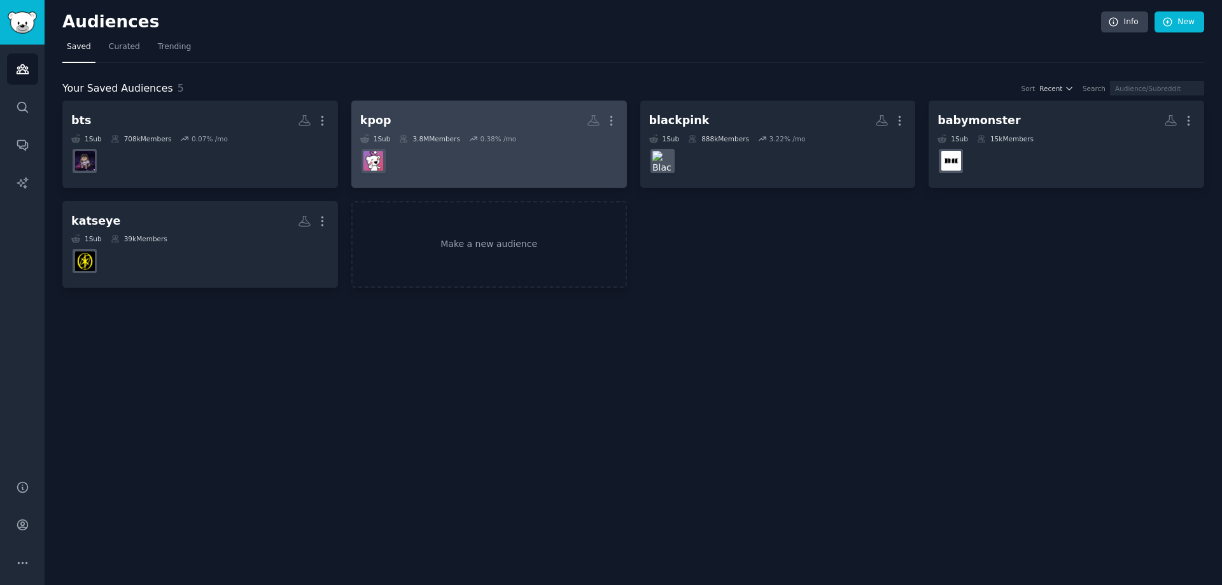
click at [384, 110] on h2 "kpop More" at bounding box center [489, 120] width 258 height 22
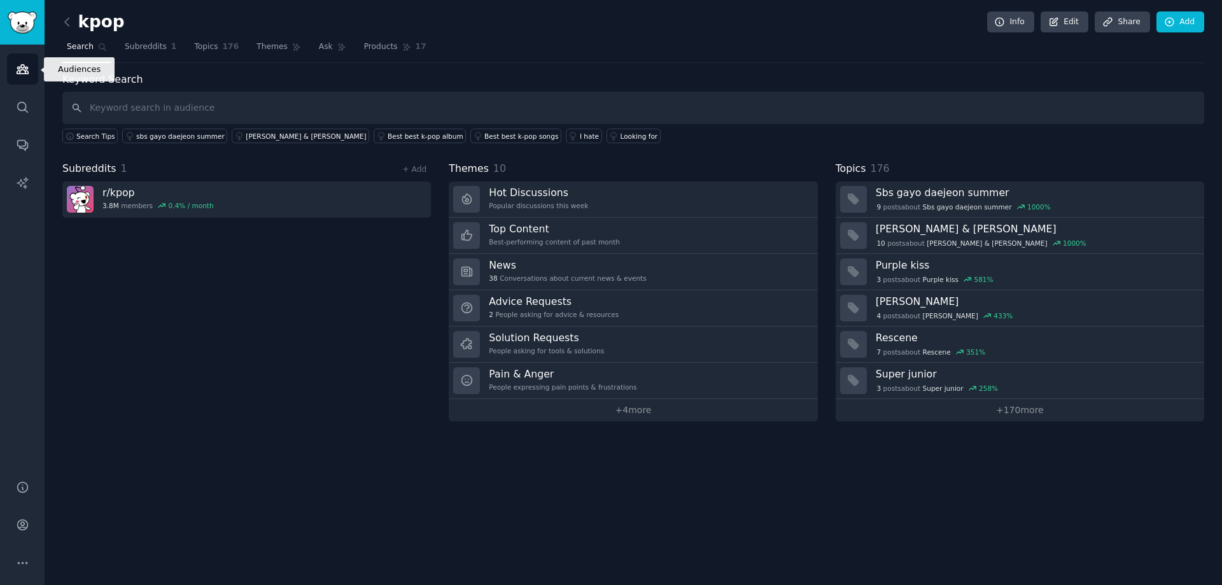
click at [16, 67] on icon "Sidebar" at bounding box center [22, 68] width 13 height 13
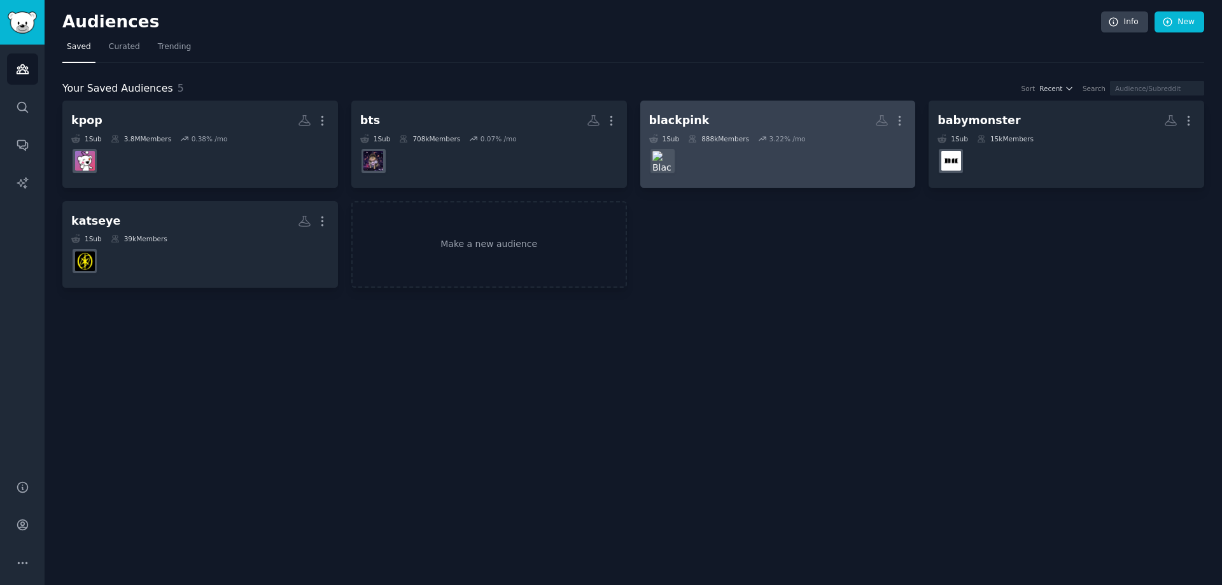
click at [696, 127] on div "blackpink" at bounding box center [679, 121] width 60 height 16
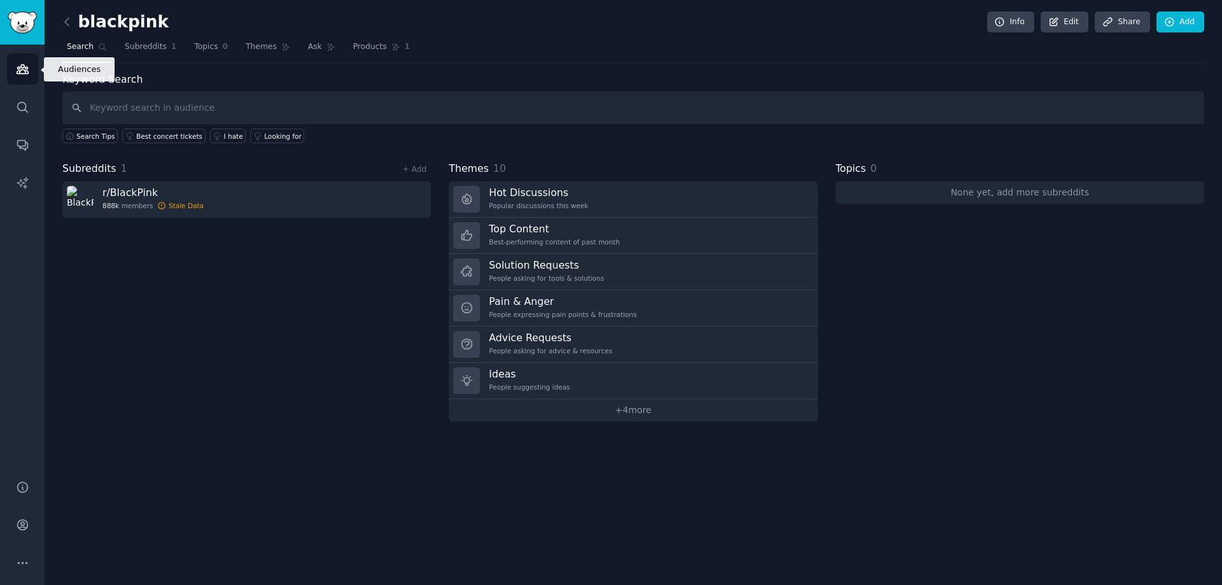
click at [18, 73] on icon "Sidebar" at bounding box center [22, 69] width 11 height 9
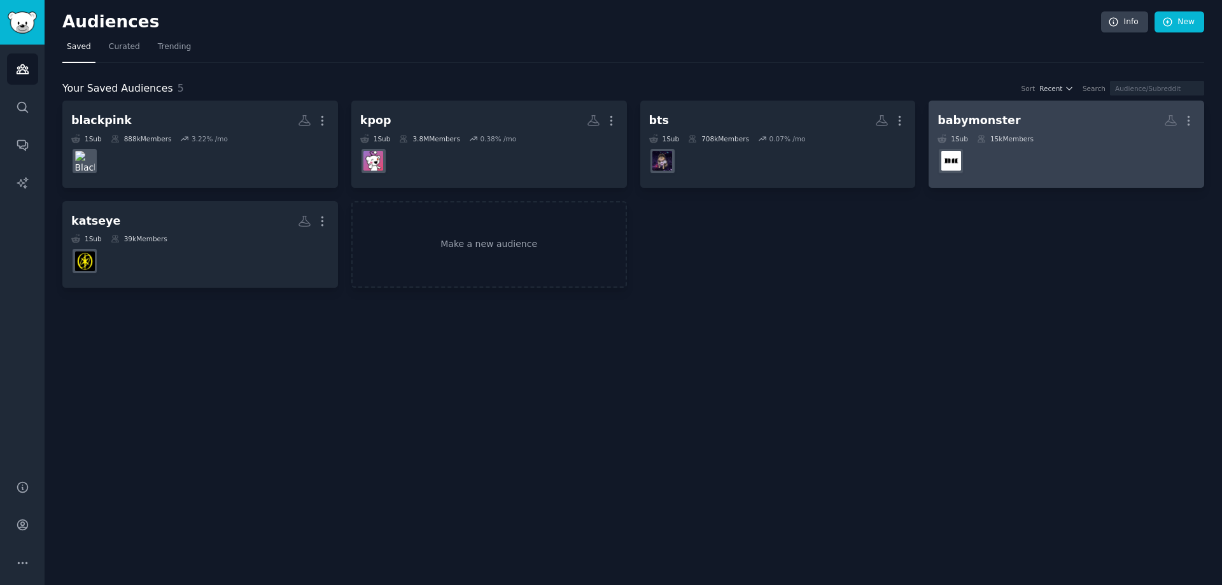
click at [983, 138] on icon at bounding box center [981, 138] width 7 height 7
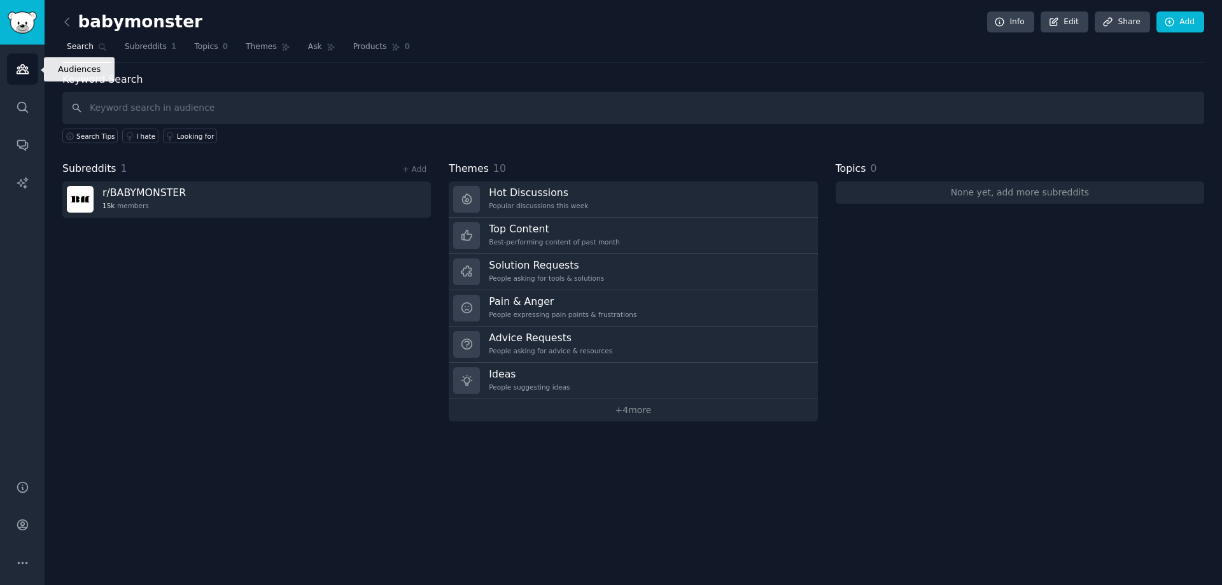
click at [25, 66] on icon "Sidebar" at bounding box center [22, 68] width 13 height 13
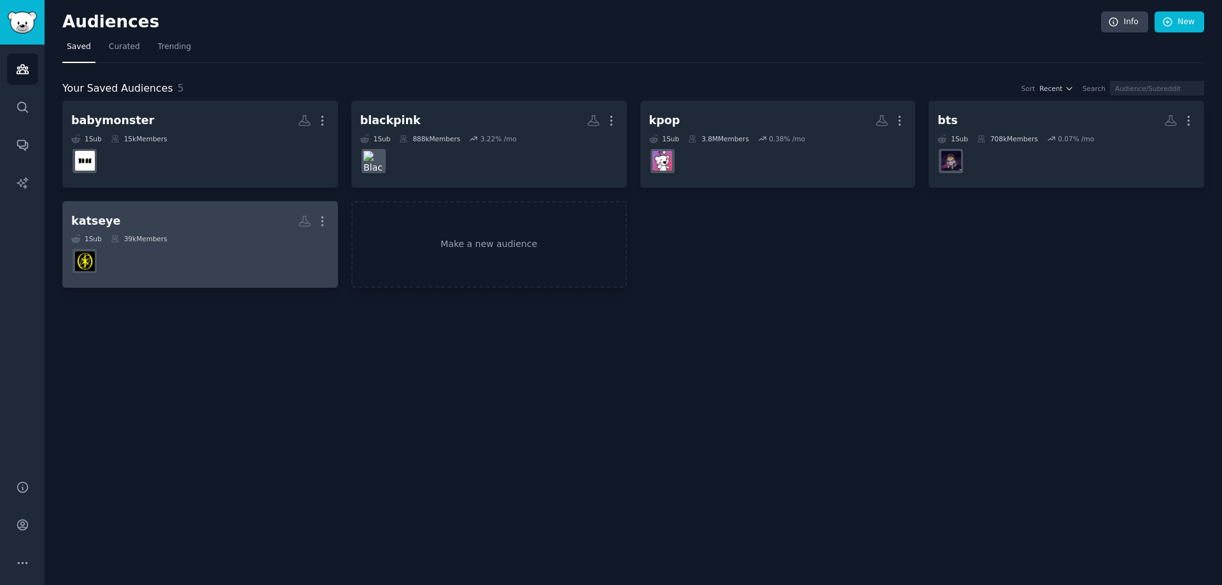
click at [183, 239] on div "1 Sub 39k Members" at bounding box center [200, 238] width 258 height 9
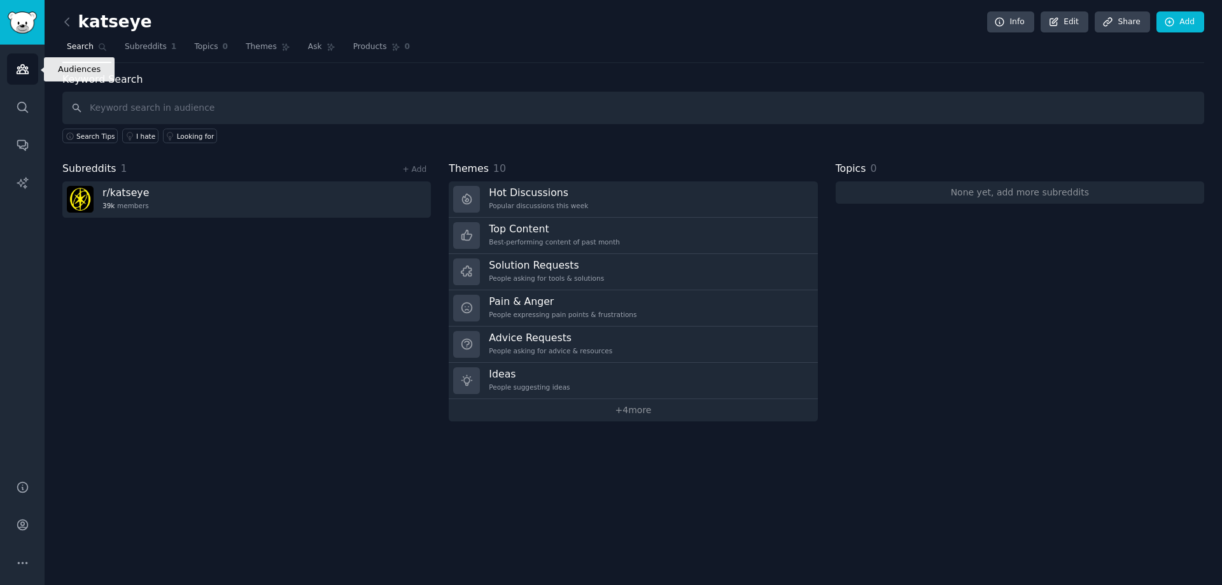
click at [22, 66] on icon "Sidebar" at bounding box center [22, 68] width 13 height 13
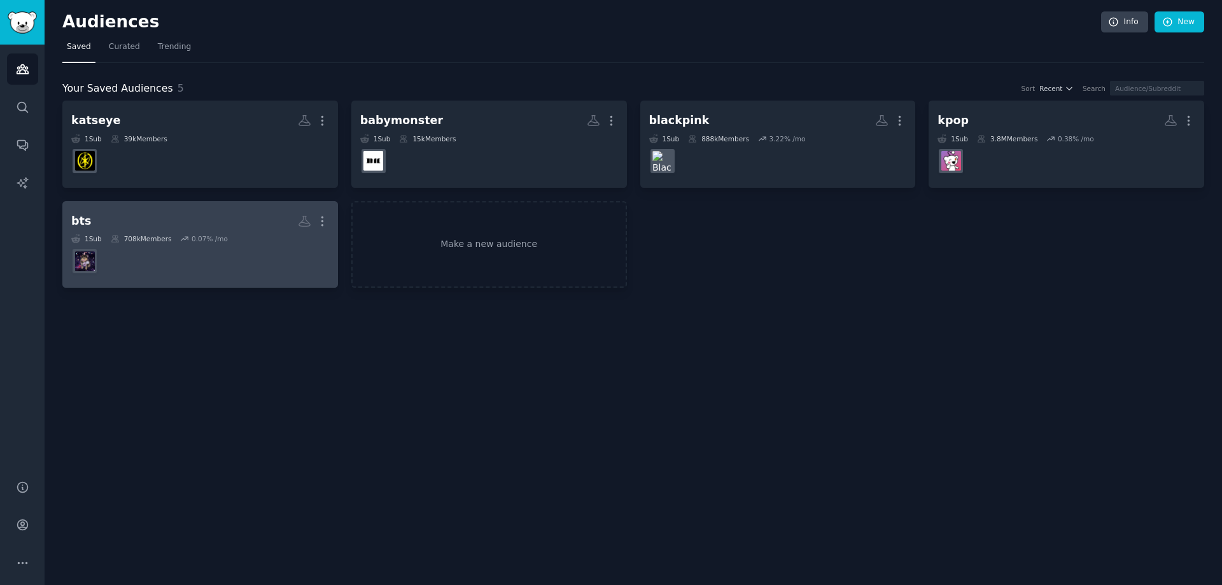
click at [214, 234] on div "bts More 1 Sub 708k Members 0.07 % /mo" at bounding box center [200, 244] width 258 height 69
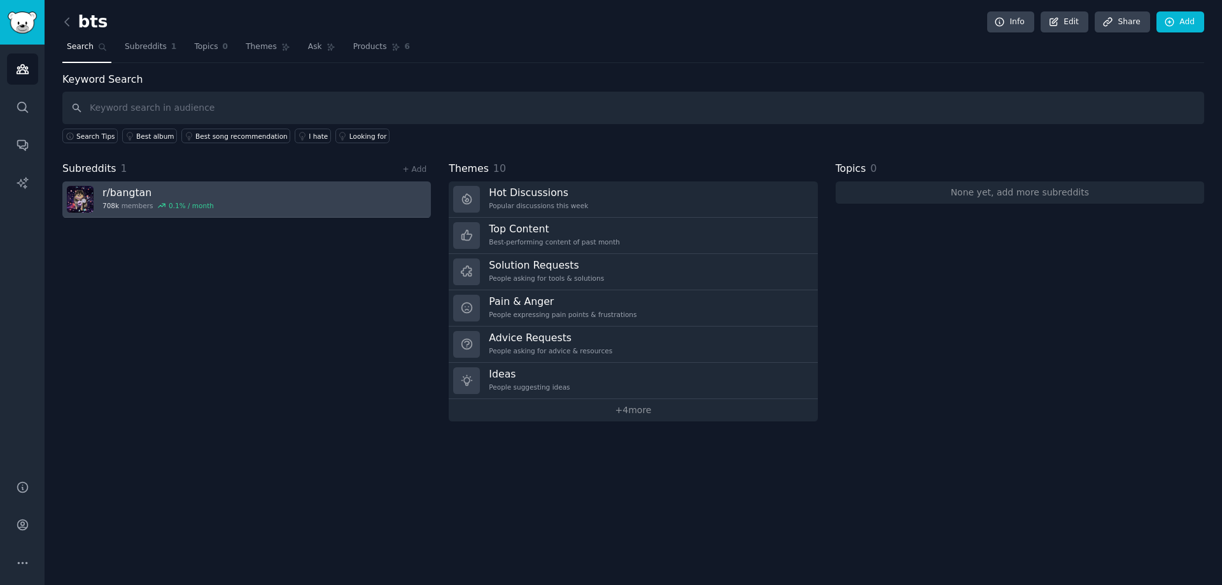
click at [199, 205] on div "0.1 % / month" at bounding box center [191, 205] width 45 height 9
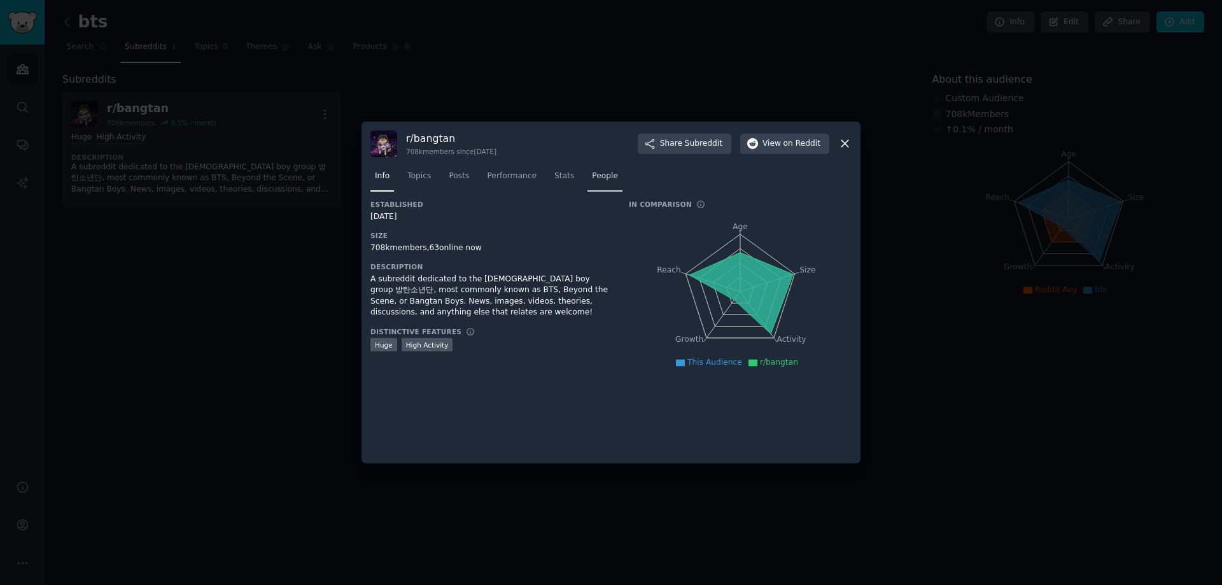
click at [587, 177] on link "People" at bounding box center [604, 179] width 35 height 26
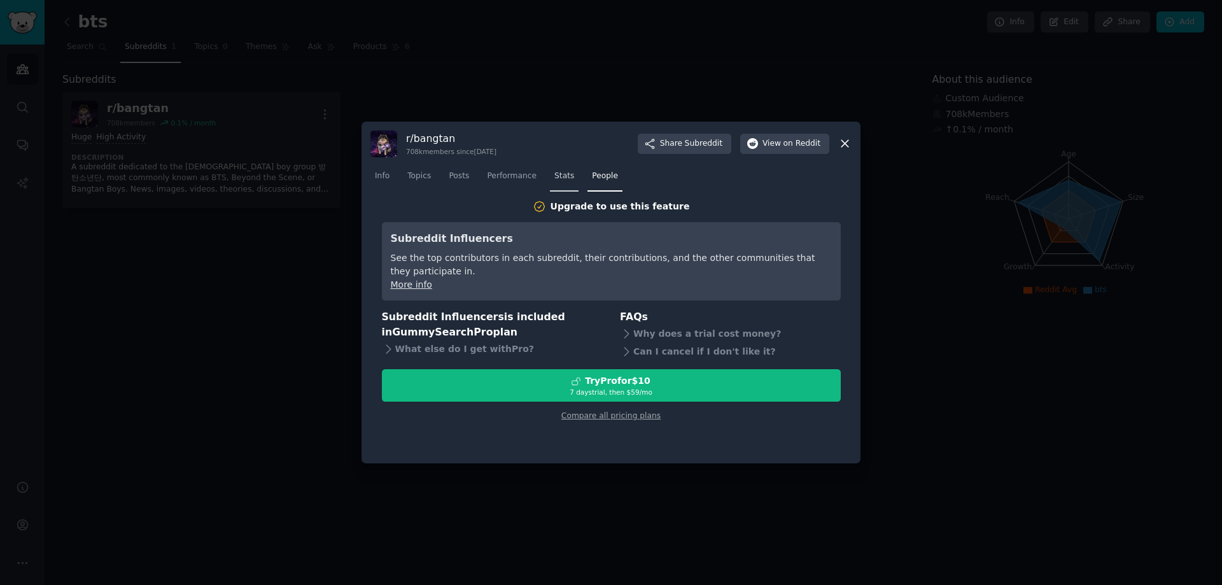
click at [556, 172] on span "Stats" at bounding box center [564, 176] width 20 height 11
click at [449, 179] on span "Posts" at bounding box center [459, 176] width 20 height 11
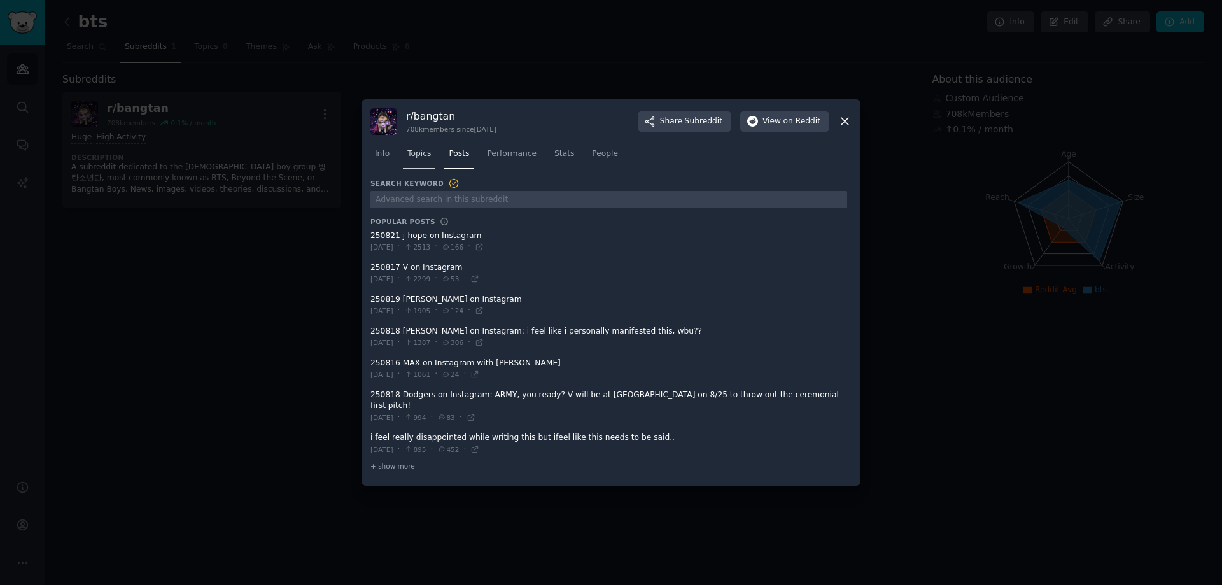
click at [421, 160] on span "Topics" at bounding box center [419, 153] width 24 height 11
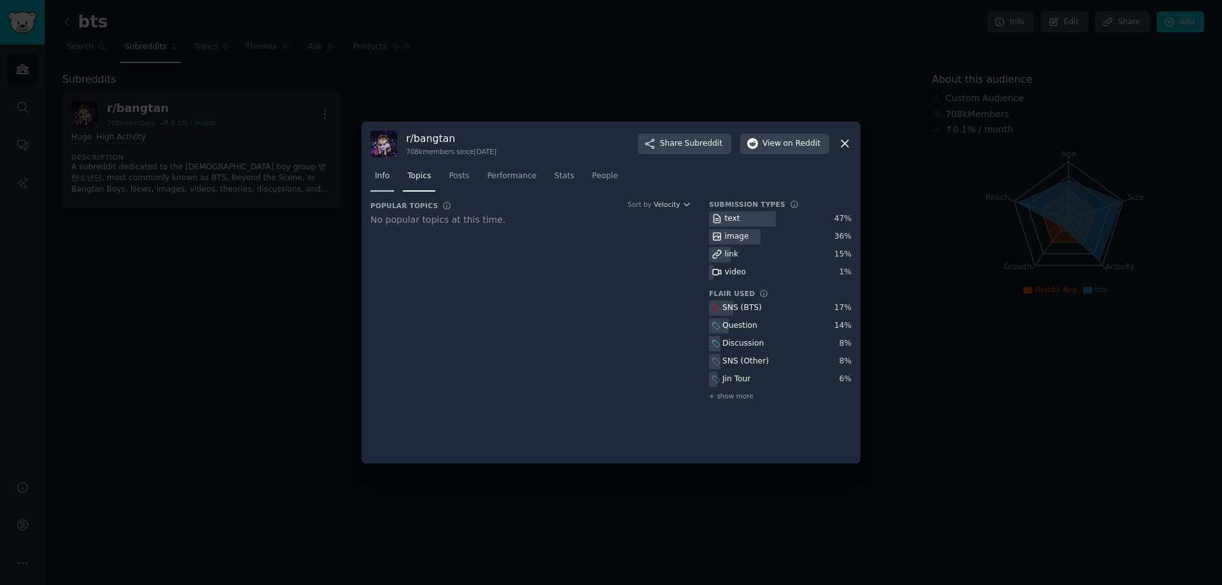
click at [385, 172] on span "Info" at bounding box center [382, 176] width 15 height 11
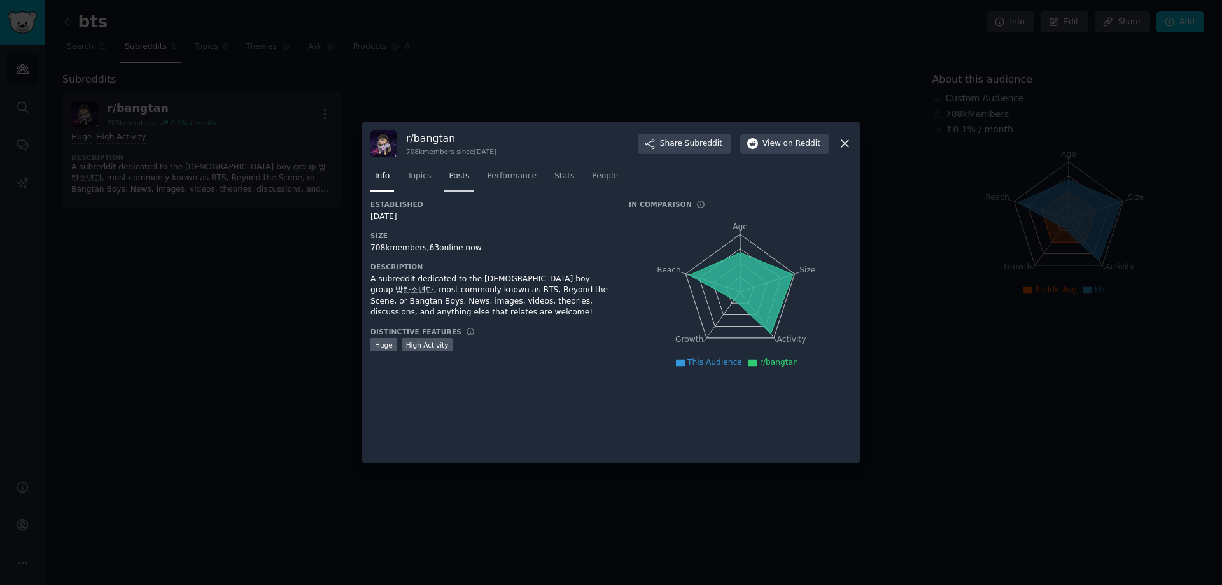
click at [450, 172] on span "Posts" at bounding box center [459, 176] width 20 height 11
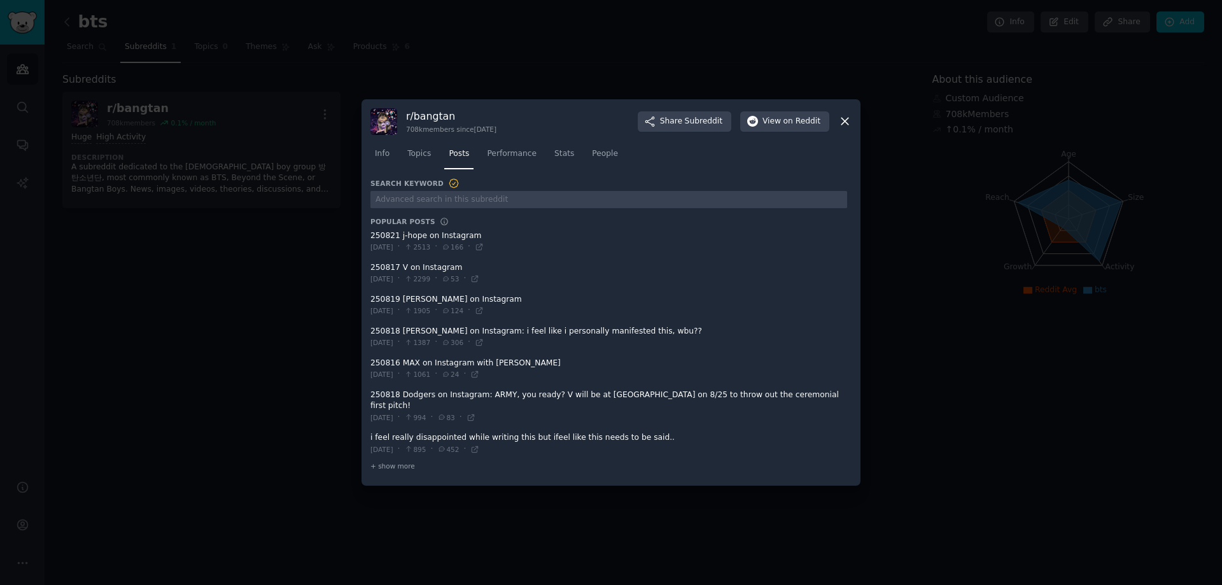
click at [849, 128] on icon at bounding box center [844, 121] width 13 height 13
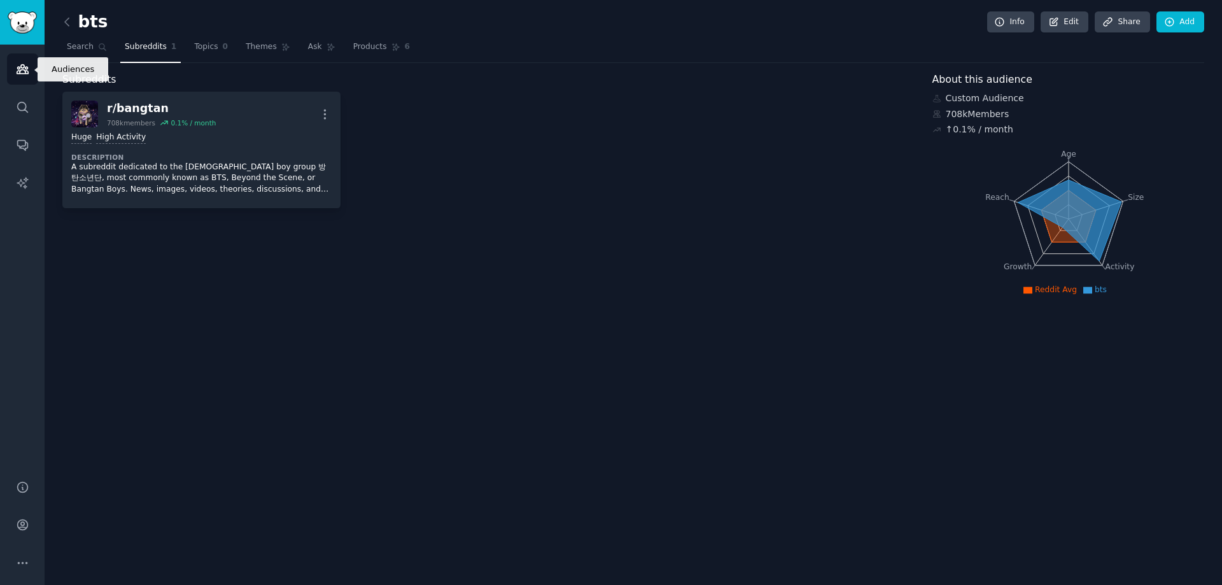
click at [11, 62] on link "Audiences" at bounding box center [22, 68] width 31 height 31
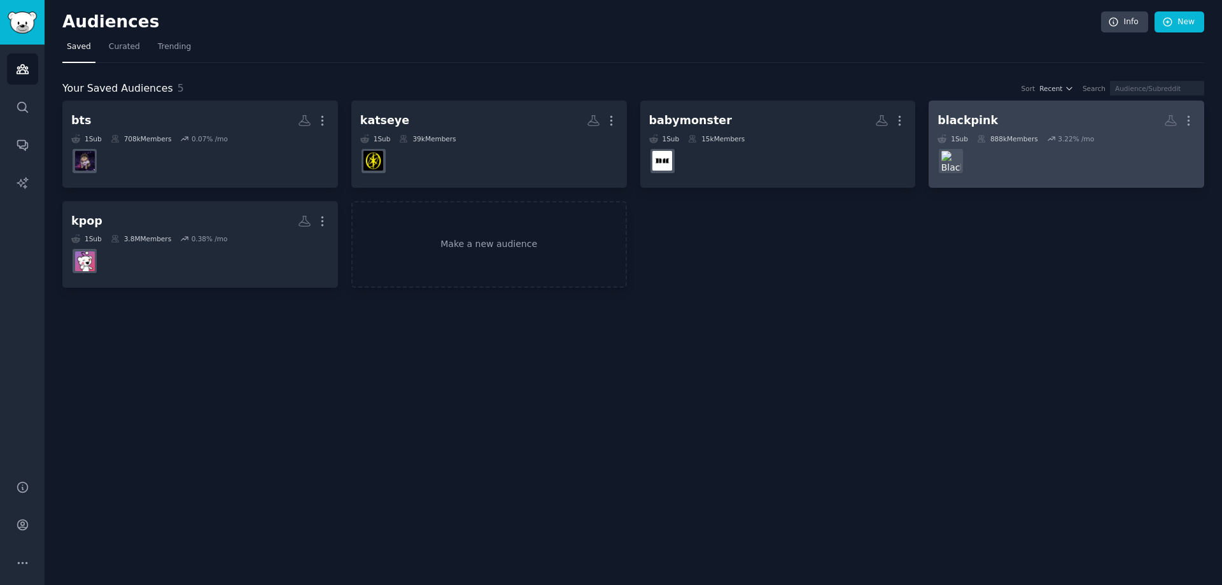
click at [1029, 125] on h2 "blackpink More" at bounding box center [1067, 120] width 258 height 22
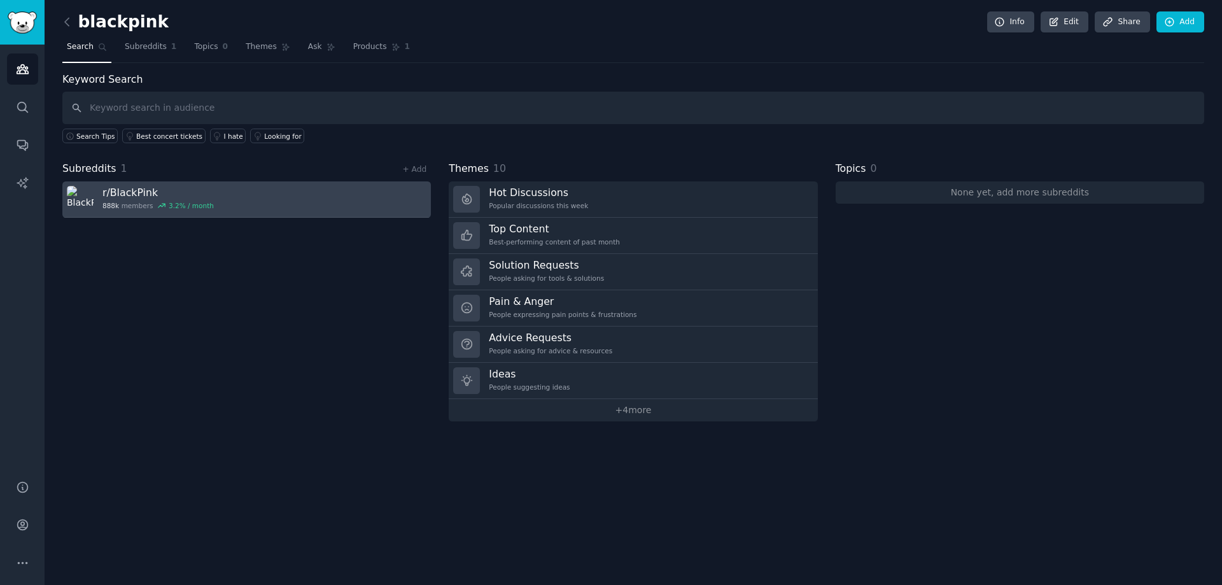
click at [256, 204] on link "r/ BlackPink 888k members 3.2 % / month" at bounding box center [246, 199] width 369 height 36
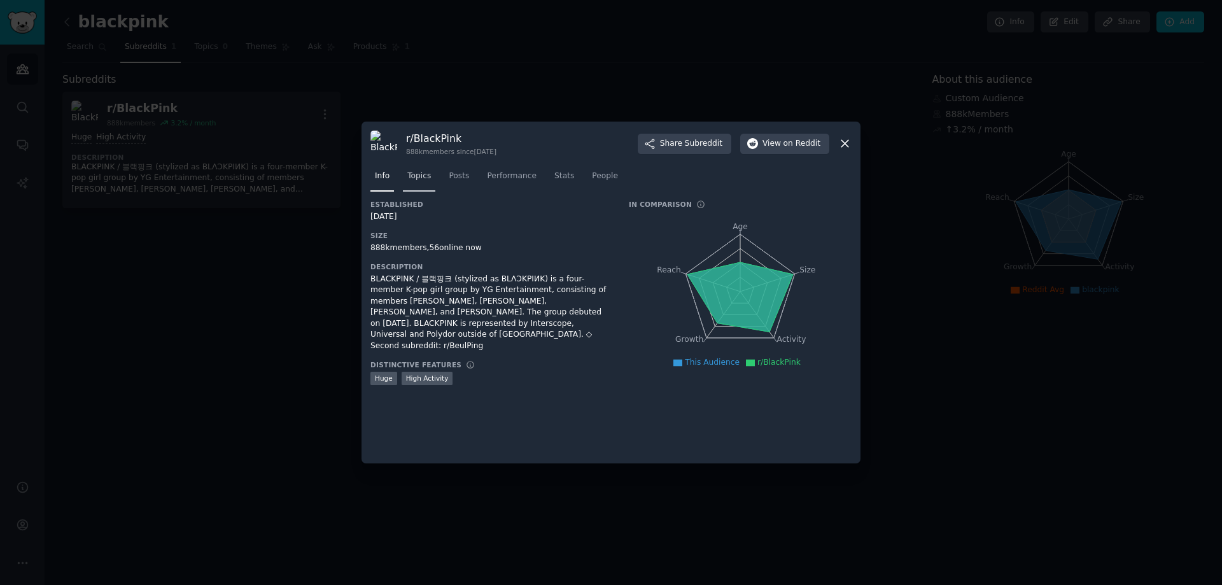
click at [412, 177] on span "Topics" at bounding box center [419, 176] width 24 height 11
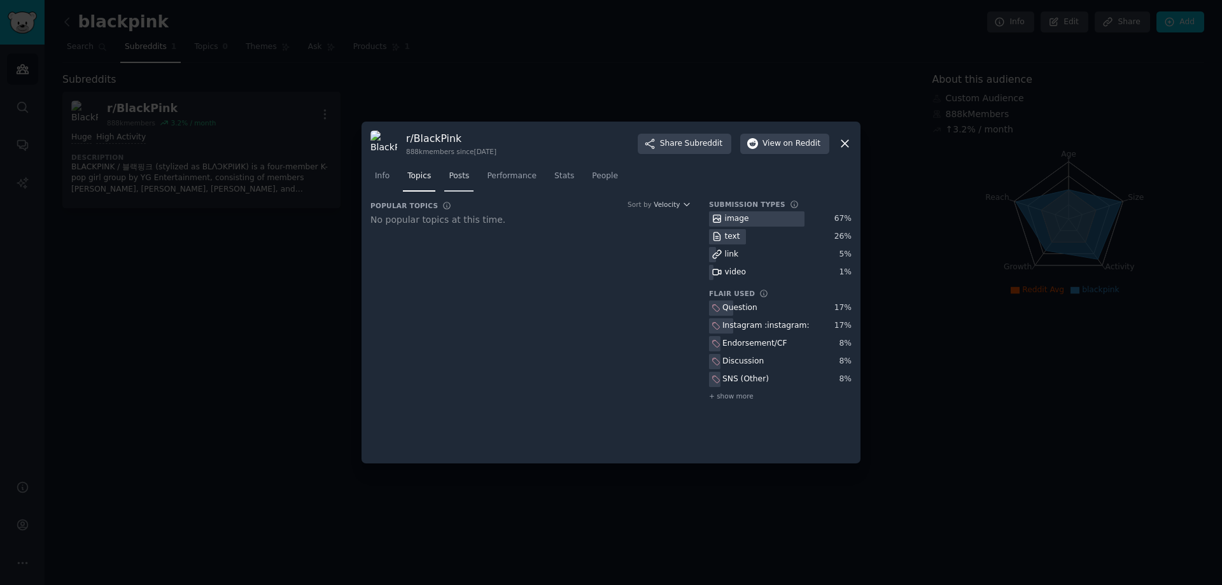
click at [462, 178] on span "Posts" at bounding box center [459, 176] width 20 height 11
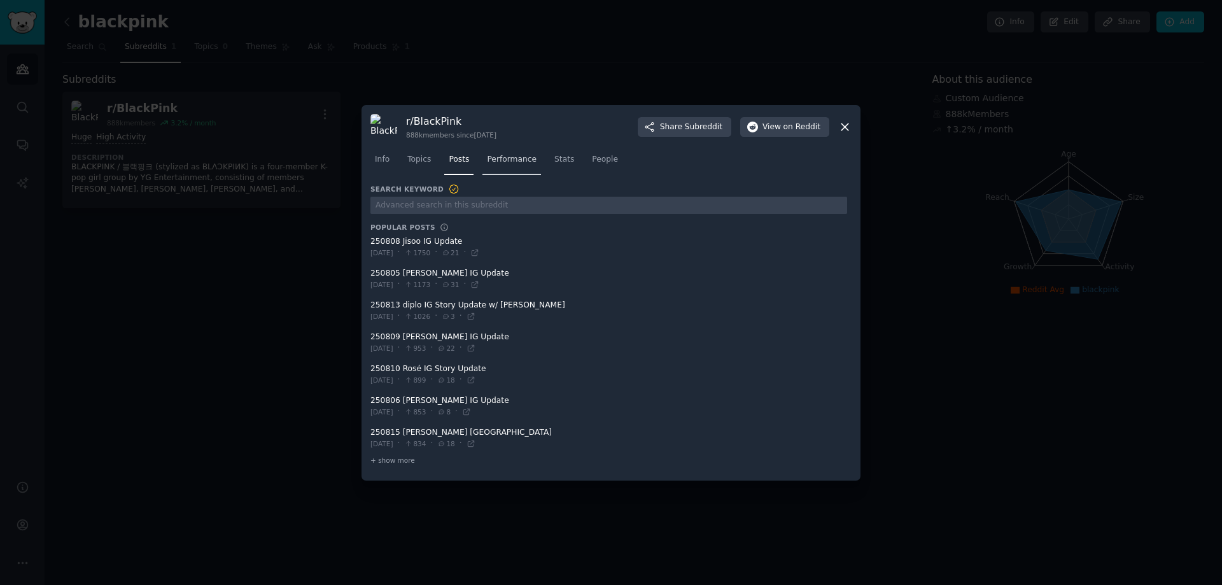
click at [506, 159] on span "Performance" at bounding box center [512, 159] width 50 height 11
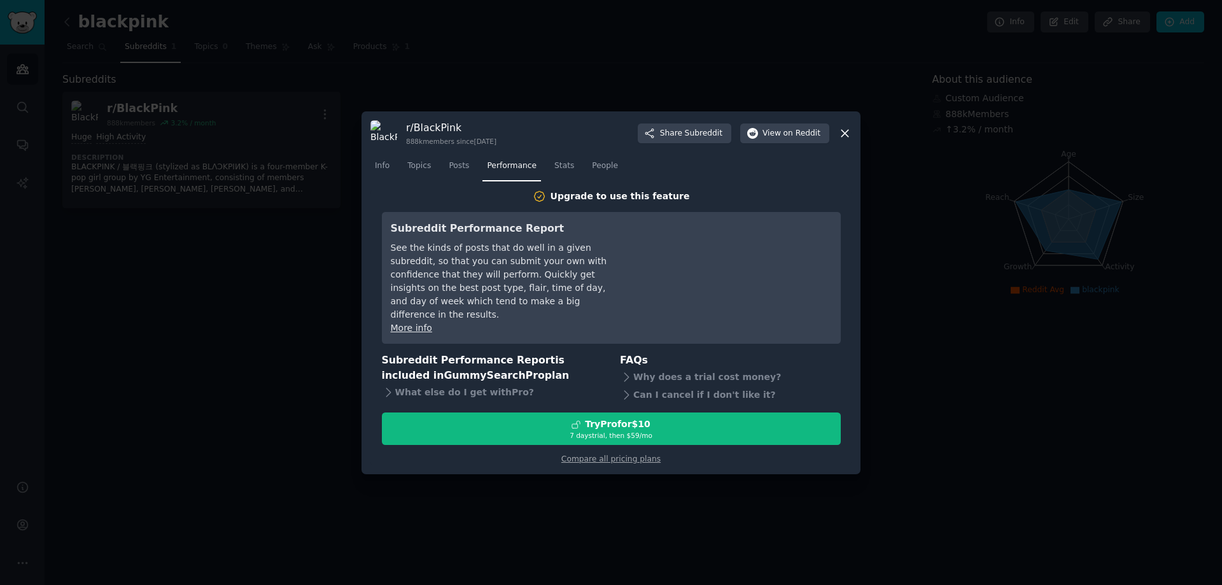
click at [844, 140] on icon at bounding box center [844, 133] width 13 height 13
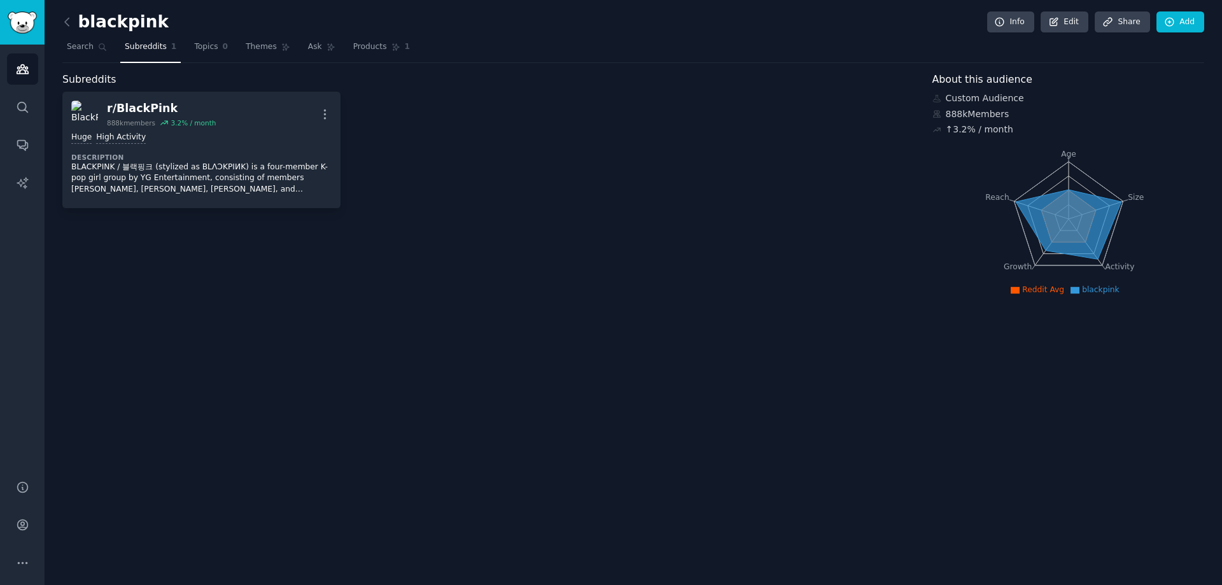
click at [852, 78] on div "Subreddits" at bounding box center [488, 80] width 852 height 16
click at [27, 74] on icon "Sidebar" at bounding box center [22, 69] width 11 height 9
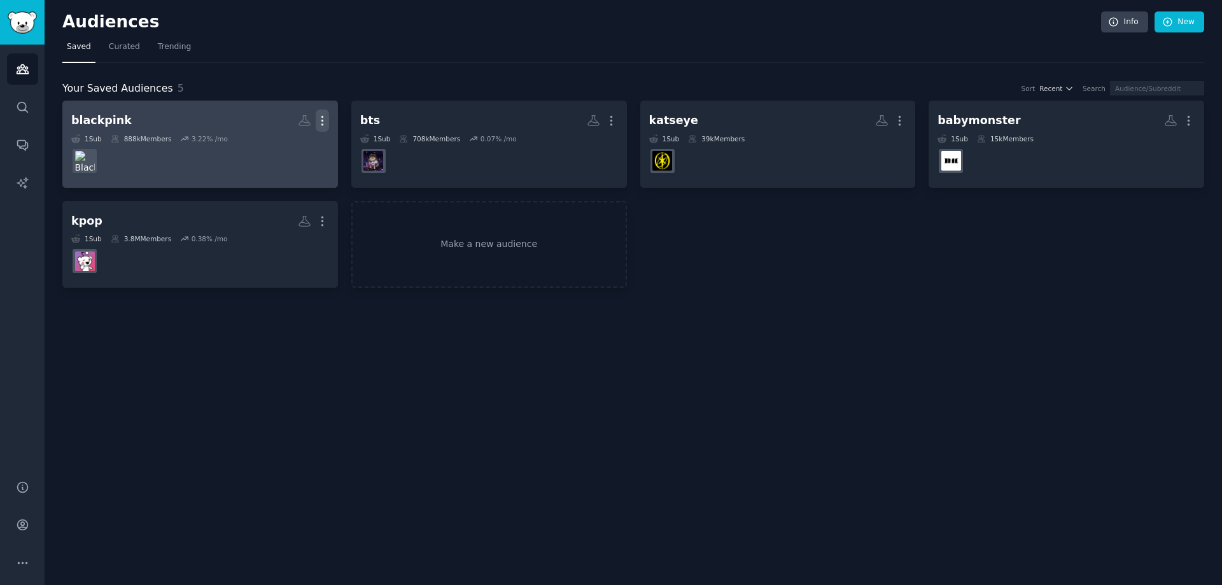
click at [321, 120] on icon "button" at bounding box center [321, 120] width 1 height 9
click at [194, 124] on h2 "blackpink More View Delete" at bounding box center [200, 120] width 258 height 22
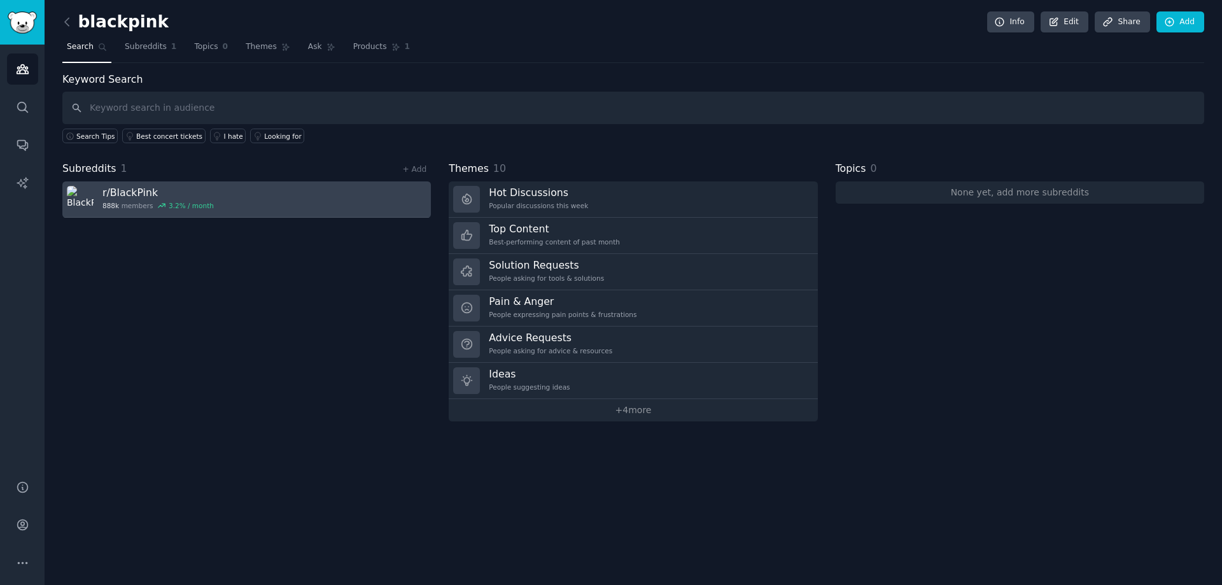
click at [234, 202] on link "r/ BlackPink 888k members 3.2 % / month" at bounding box center [246, 199] width 369 height 36
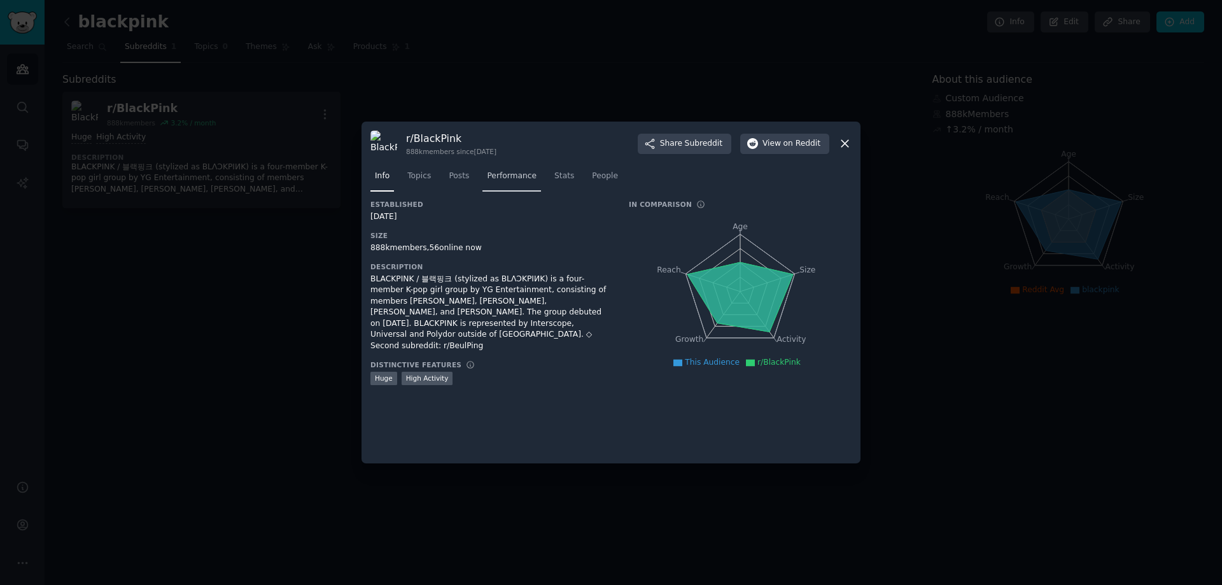
click at [519, 174] on span "Performance" at bounding box center [512, 176] width 50 height 11
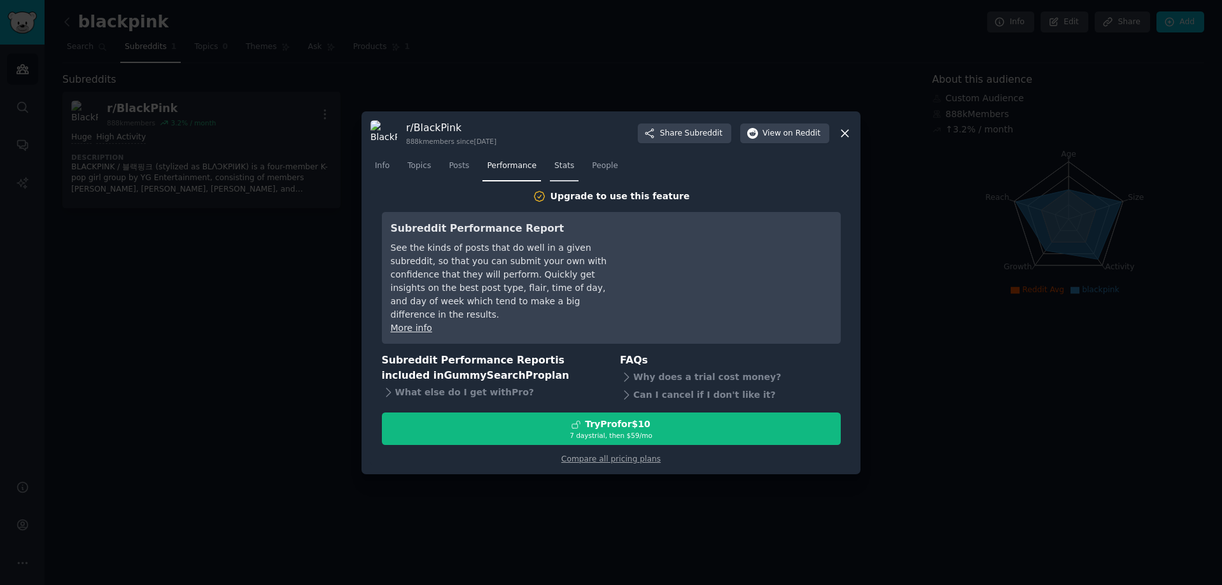
click at [550, 179] on link "Stats" at bounding box center [564, 169] width 29 height 26
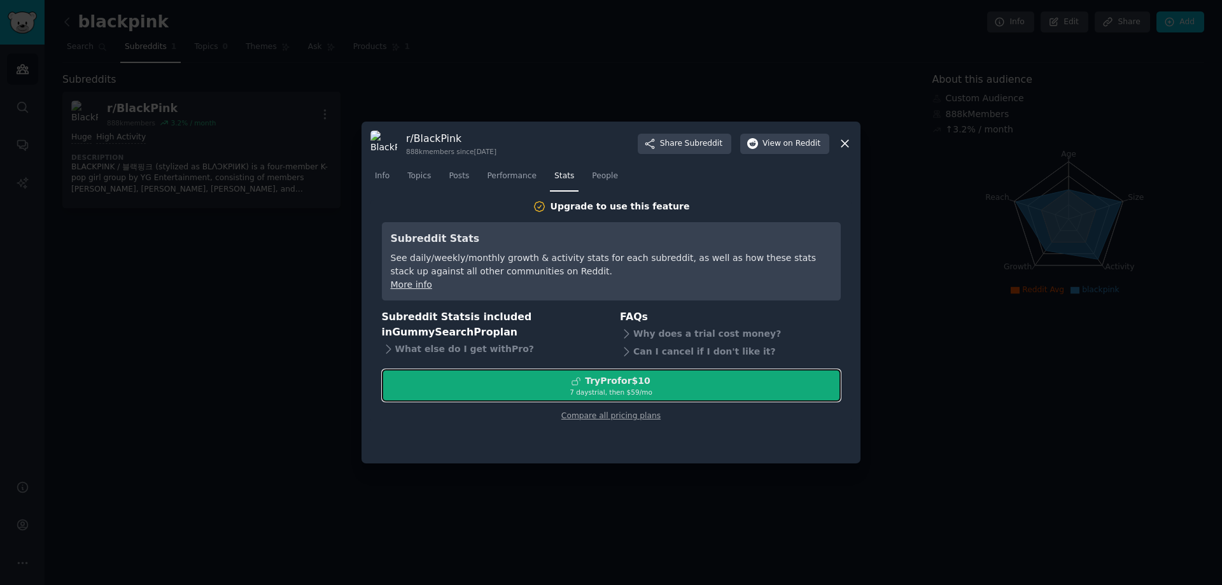
click at [640, 377] on div "Try Pro for $10" at bounding box center [618, 380] width 66 height 13
